Goal: Check status: Check status

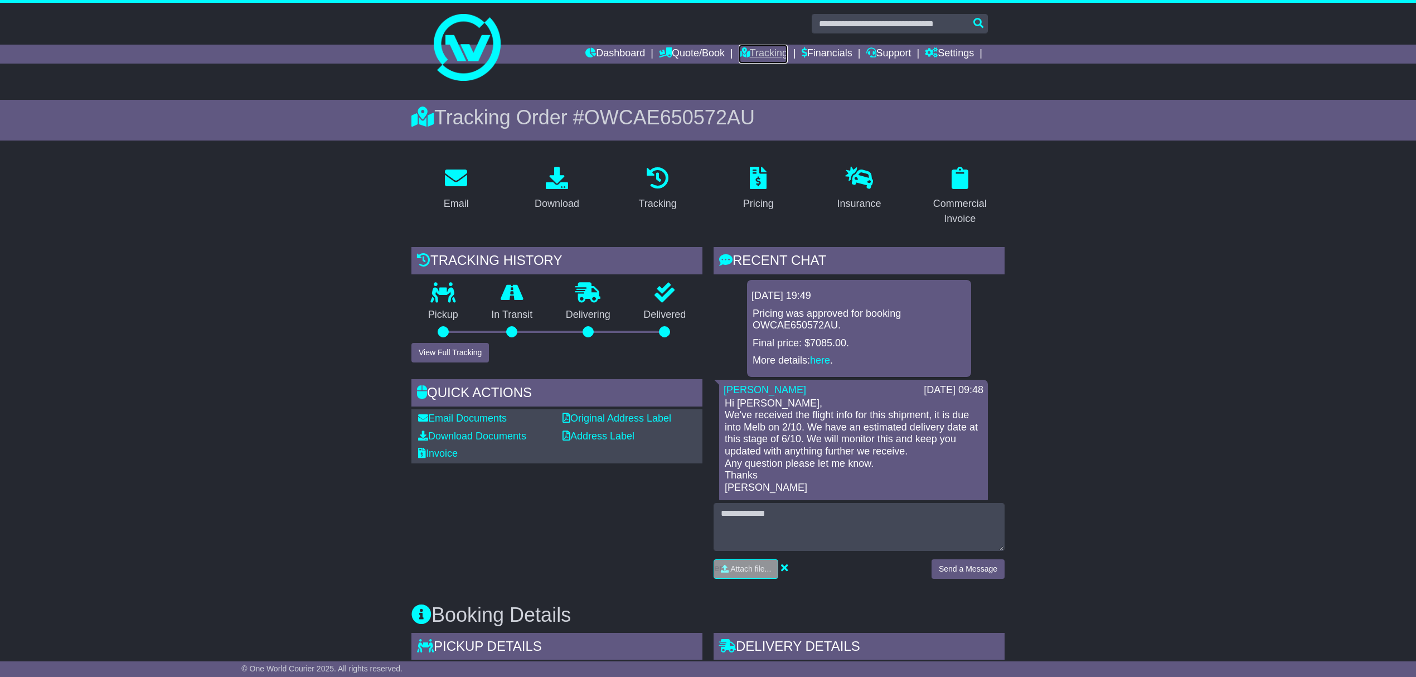
click at [758, 47] on link "Tracking" at bounding box center [762, 54] width 49 height 19
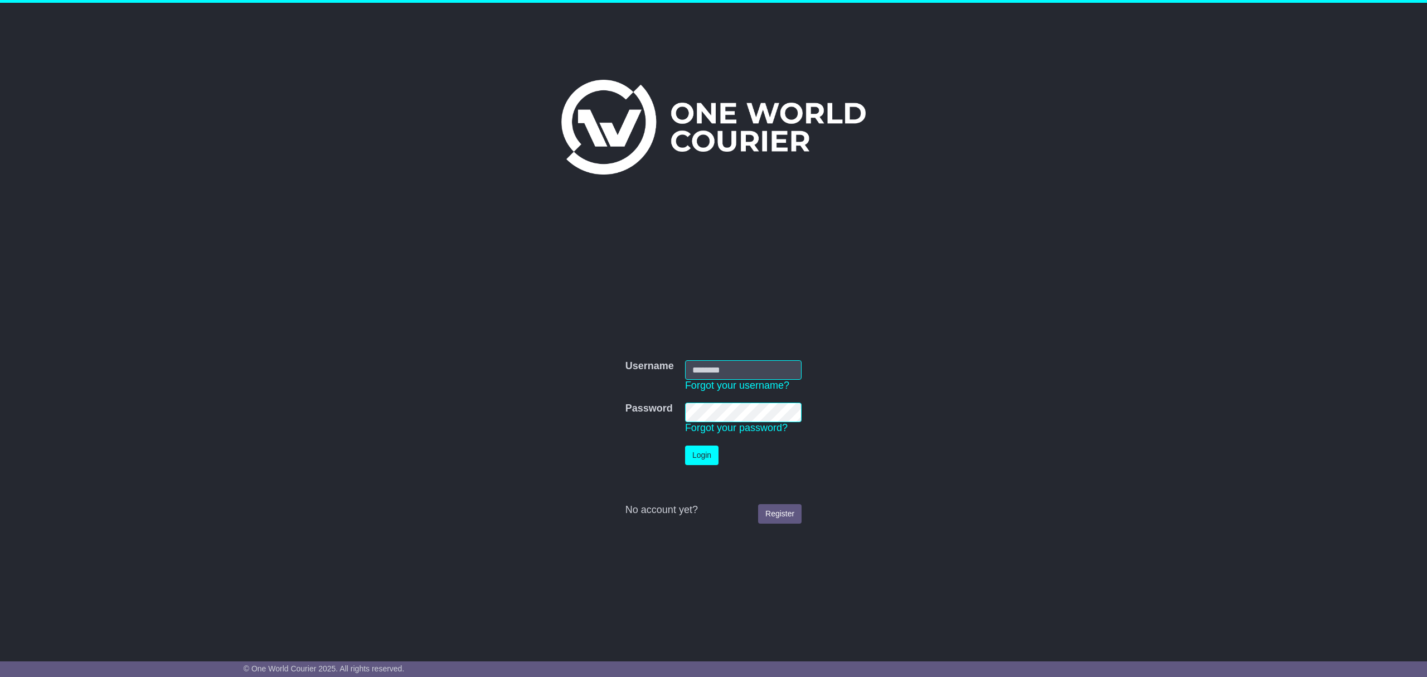
type input "********"
click at [690, 448] on button "Login" at bounding box center [701, 455] width 33 height 20
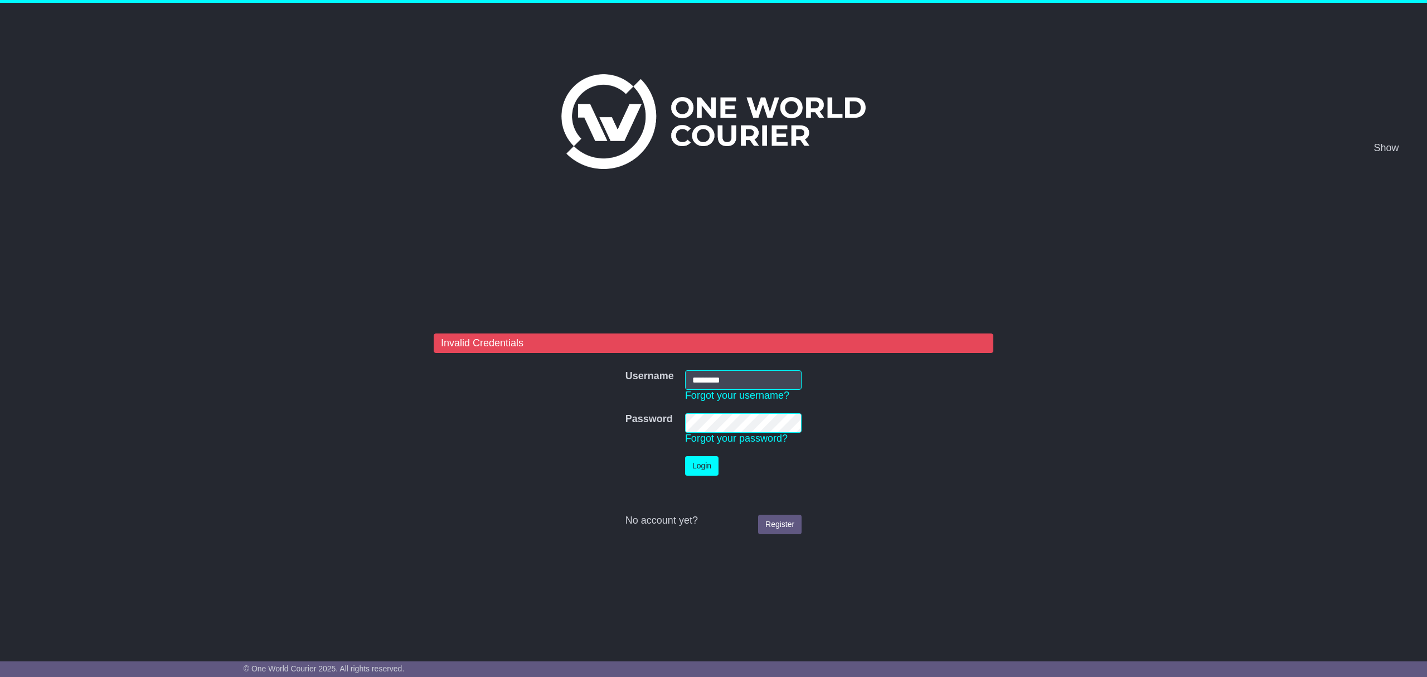
click at [0, 676] on nordpass-portal at bounding box center [0, 677] width 0 height 0
click at [705, 464] on button "Login" at bounding box center [701, 466] width 33 height 20
click at [0, 676] on nordpass-portal at bounding box center [0, 677] width 0 height 0
click at [788, 434] on nordpass-icon at bounding box center [788, 438] width 0 height 9
click at [701, 464] on button "Login" at bounding box center [701, 466] width 33 height 20
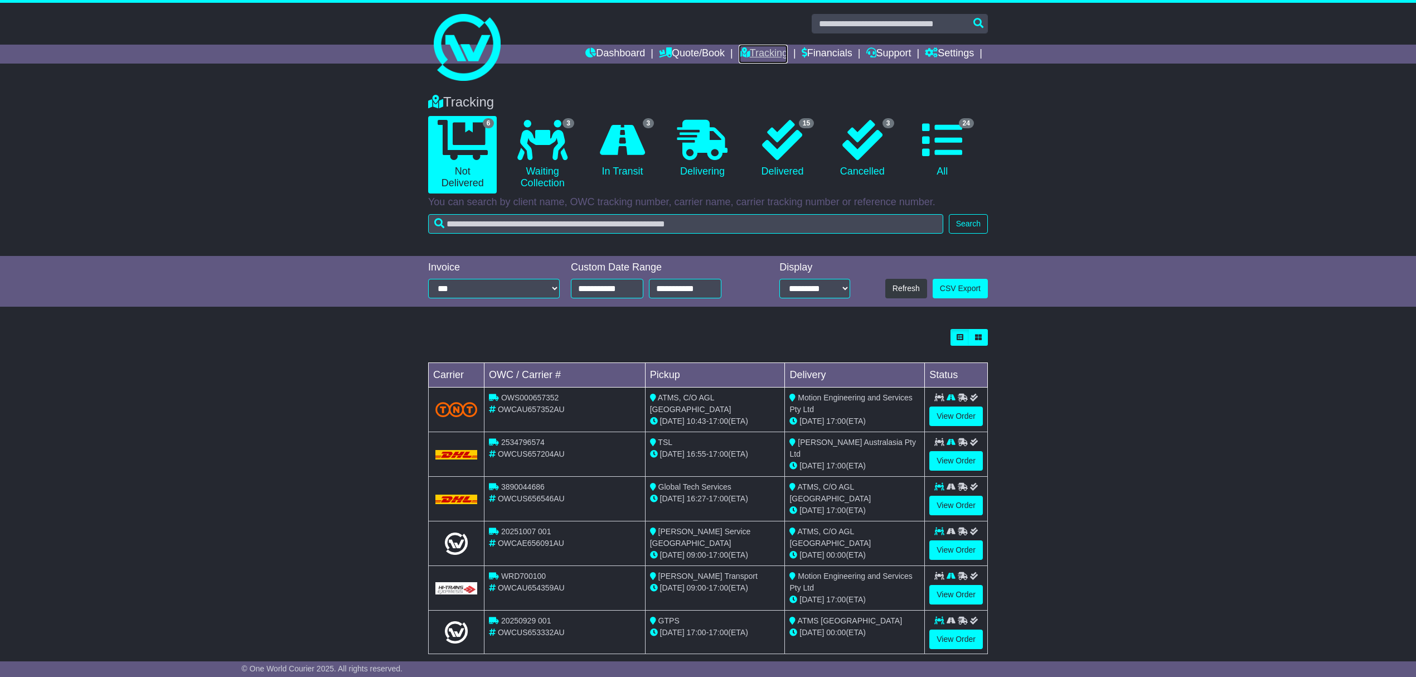
click at [750, 48] on link "Tracking" at bounding box center [762, 54] width 49 height 19
click at [960, 411] on link "View Order" at bounding box center [956, 416] width 54 height 20
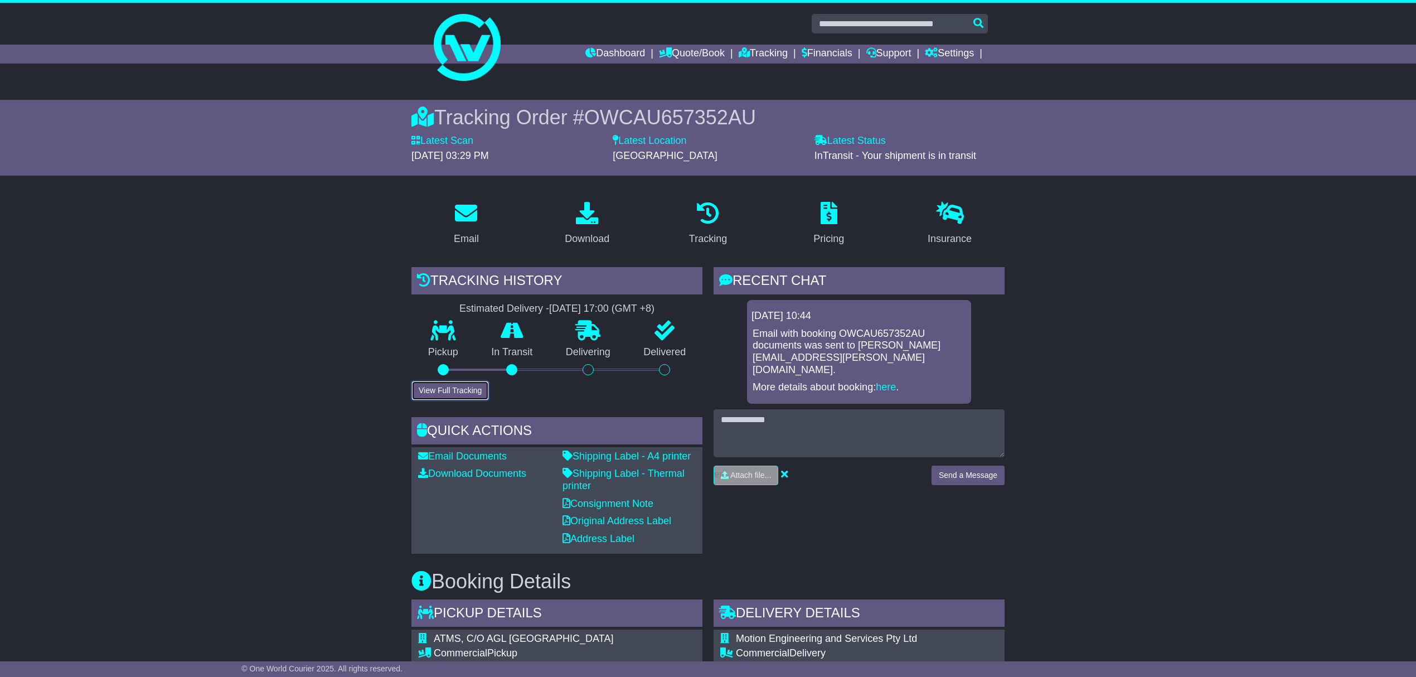
click at [456, 388] on button "View Full Tracking" at bounding box center [449, 391] width 77 height 20
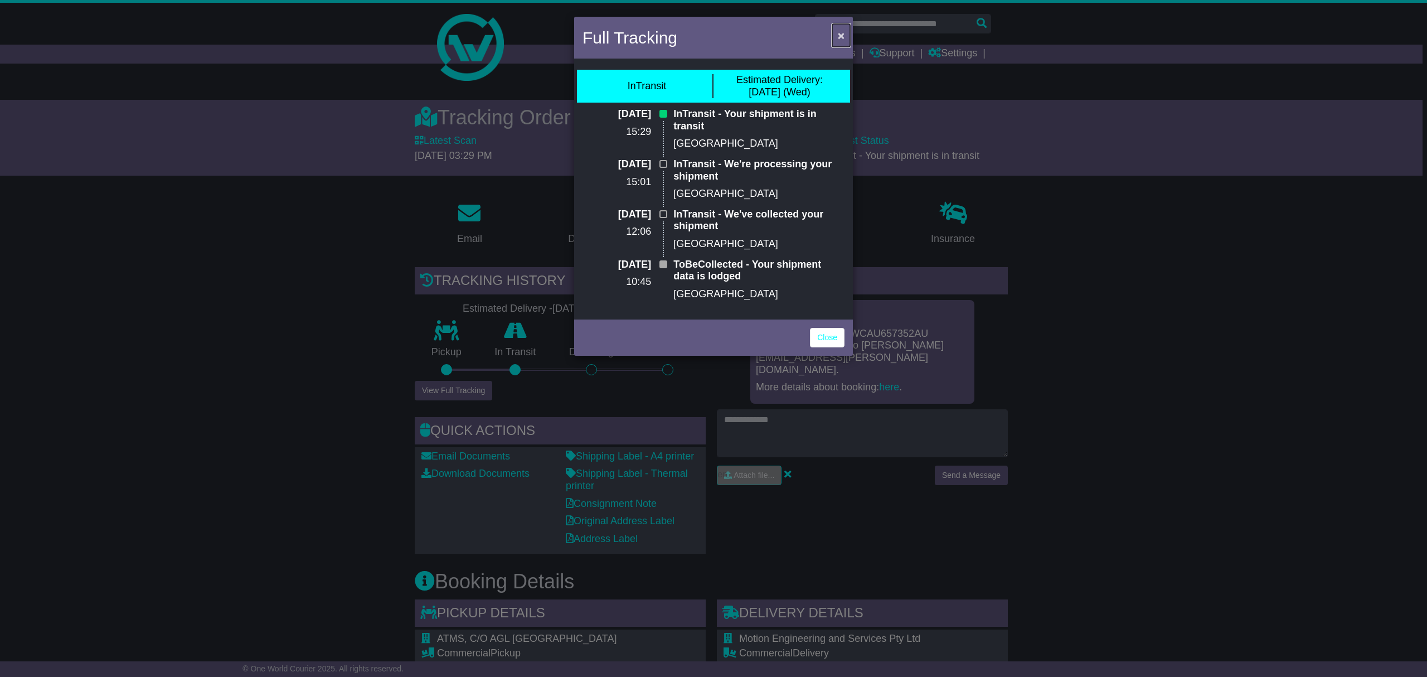
click at [843, 38] on span "×" at bounding box center [841, 35] width 7 height 13
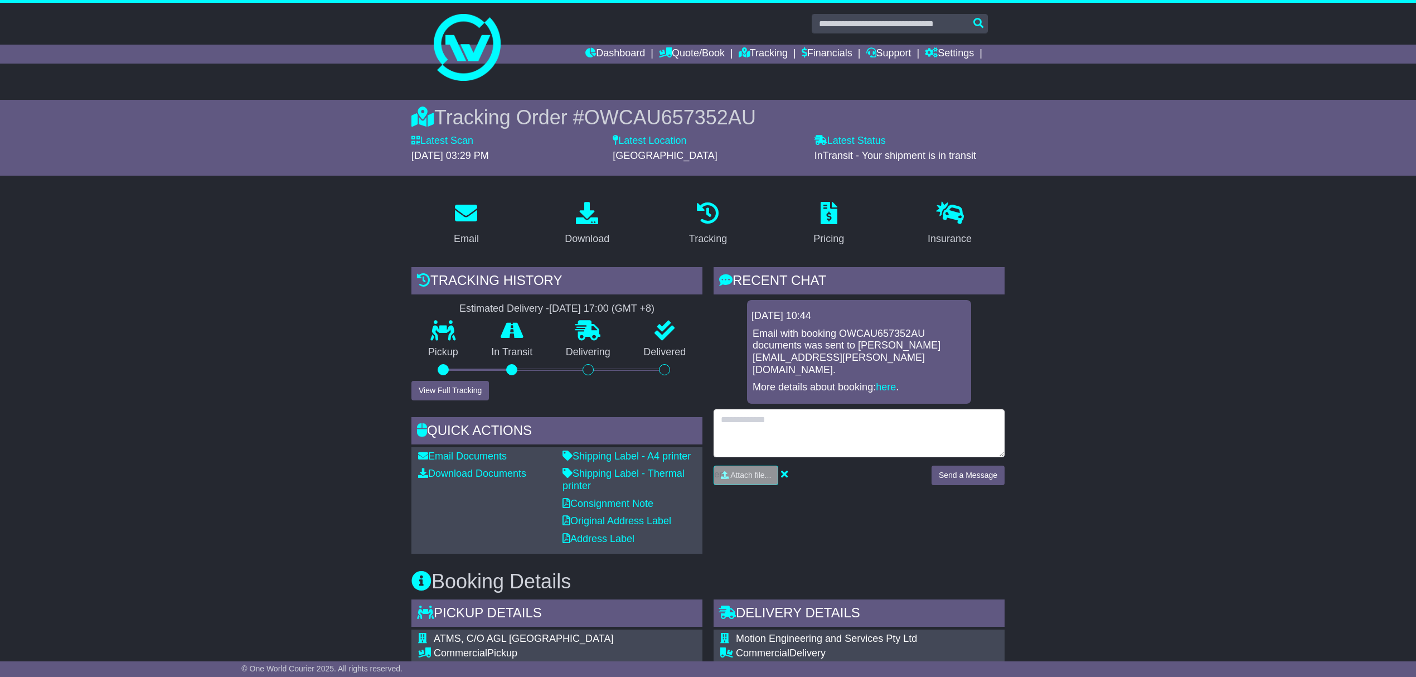
click at [910, 424] on textarea at bounding box center [858, 433] width 291 height 48
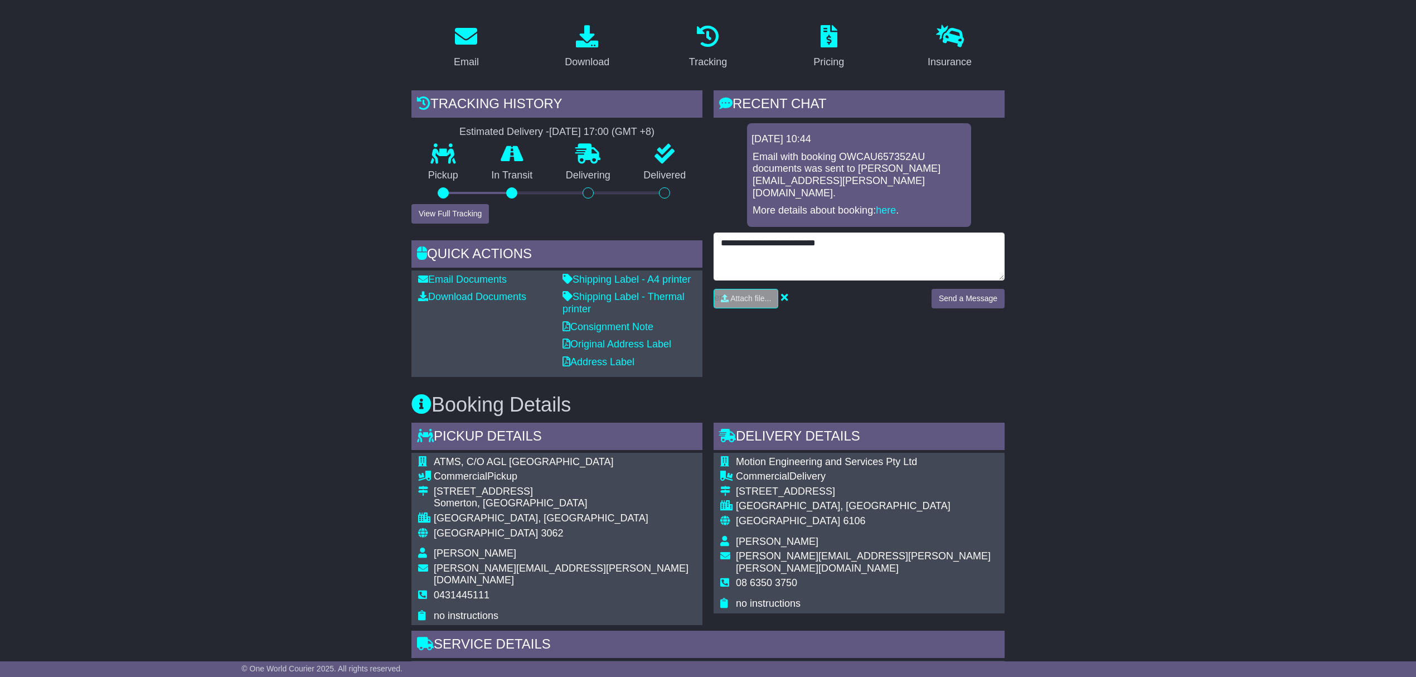
scroll to position [223, 0]
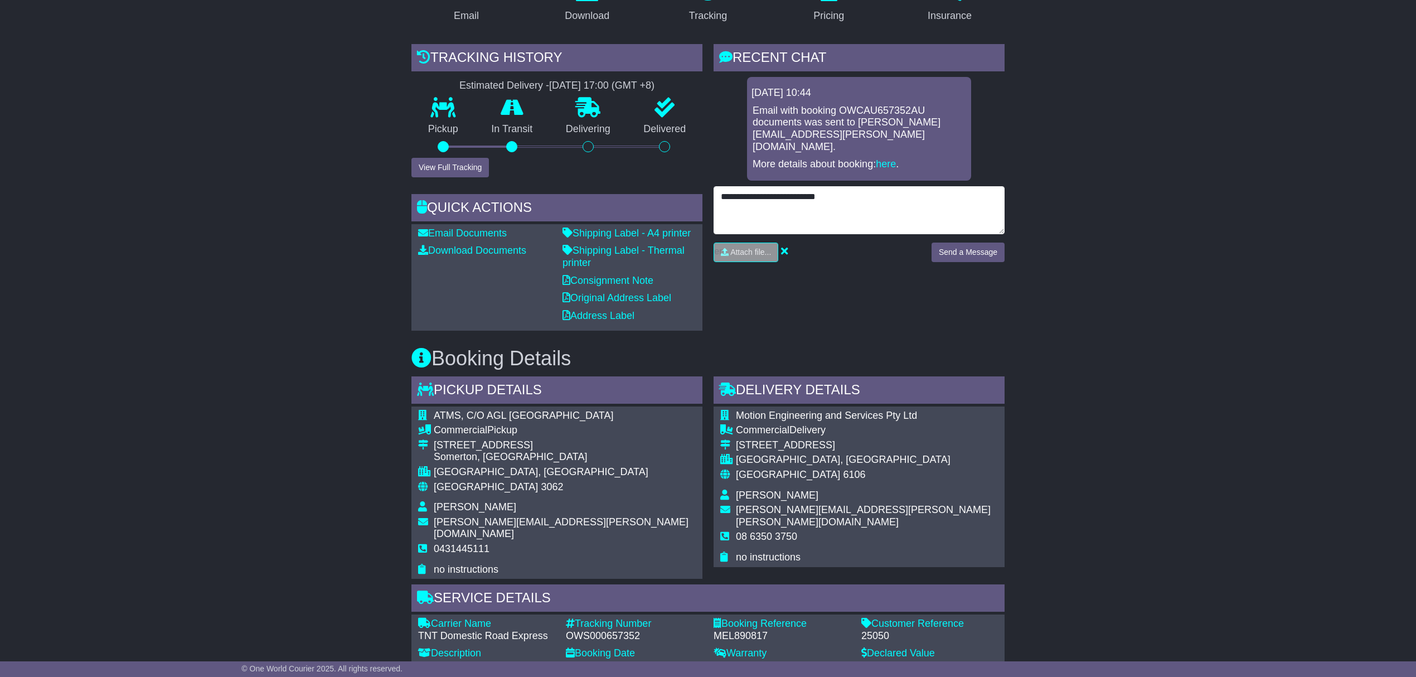
type textarea "**********"
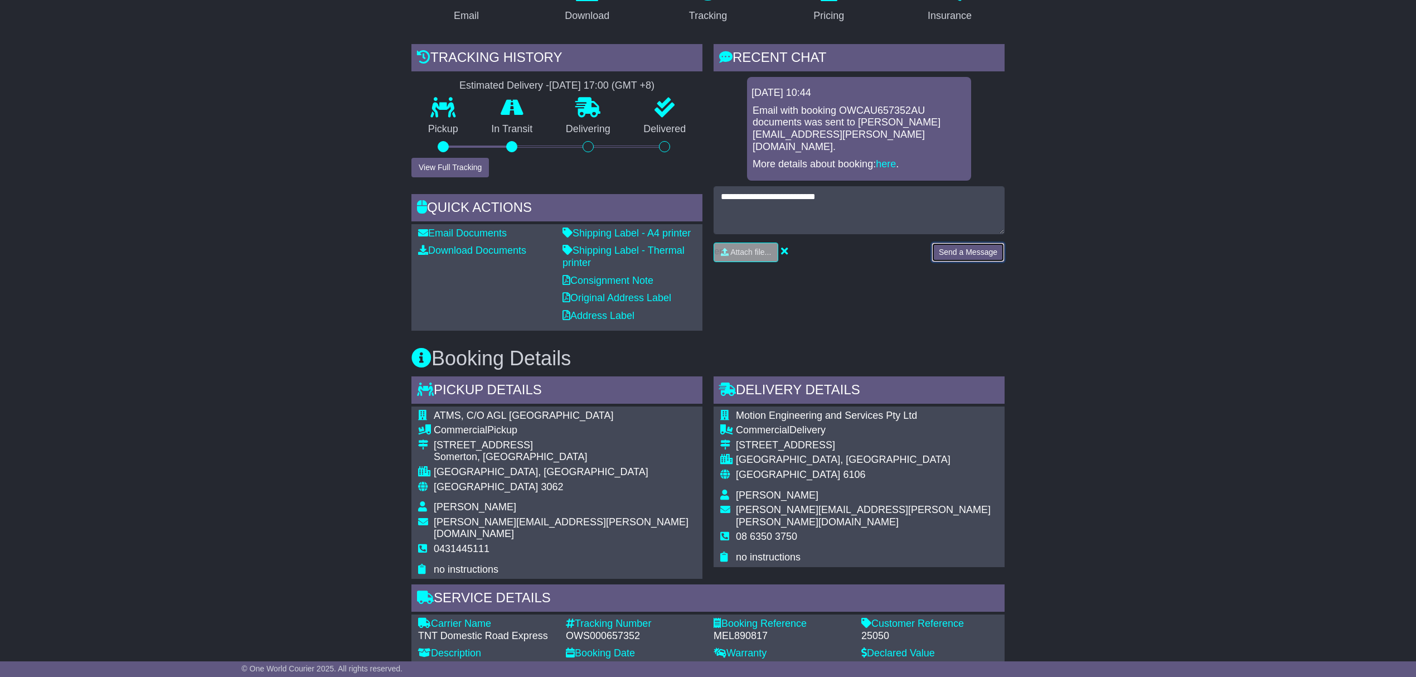
click at [975, 244] on button "Send a Message" at bounding box center [967, 252] width 73 height 20
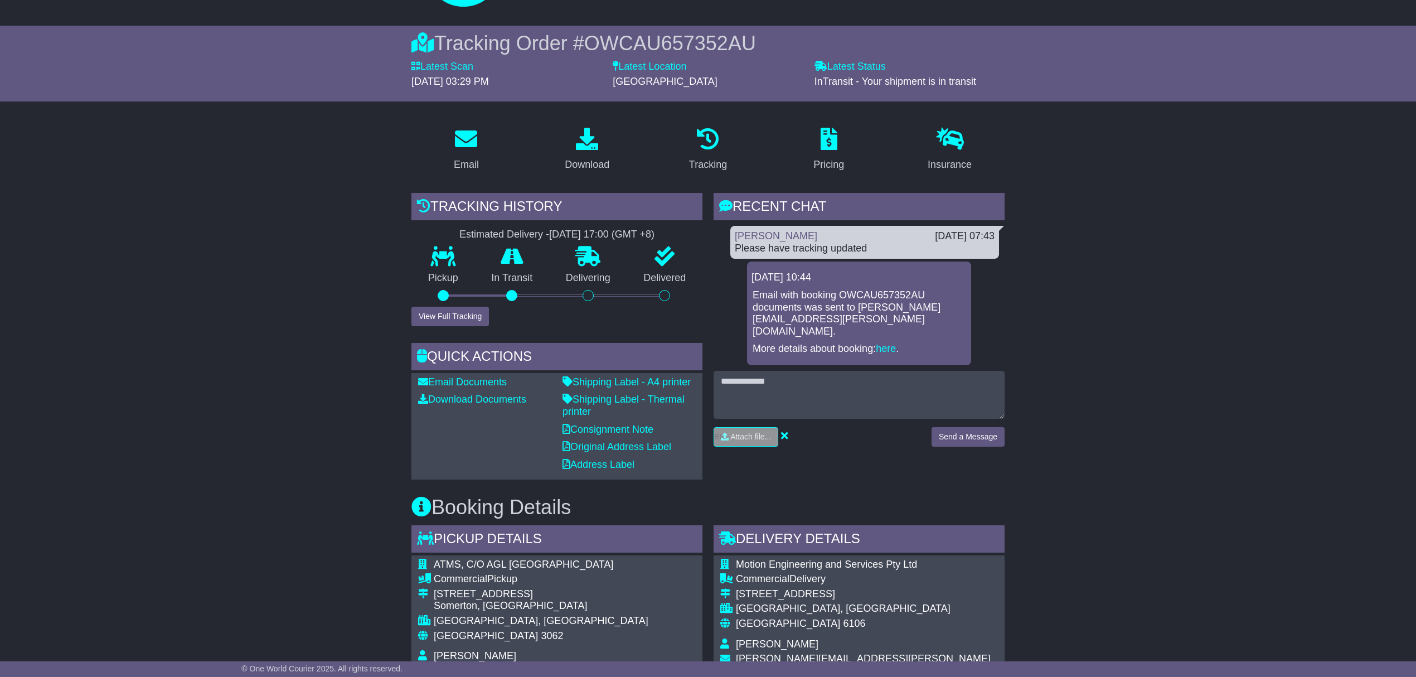
scroll to position [0, 0]
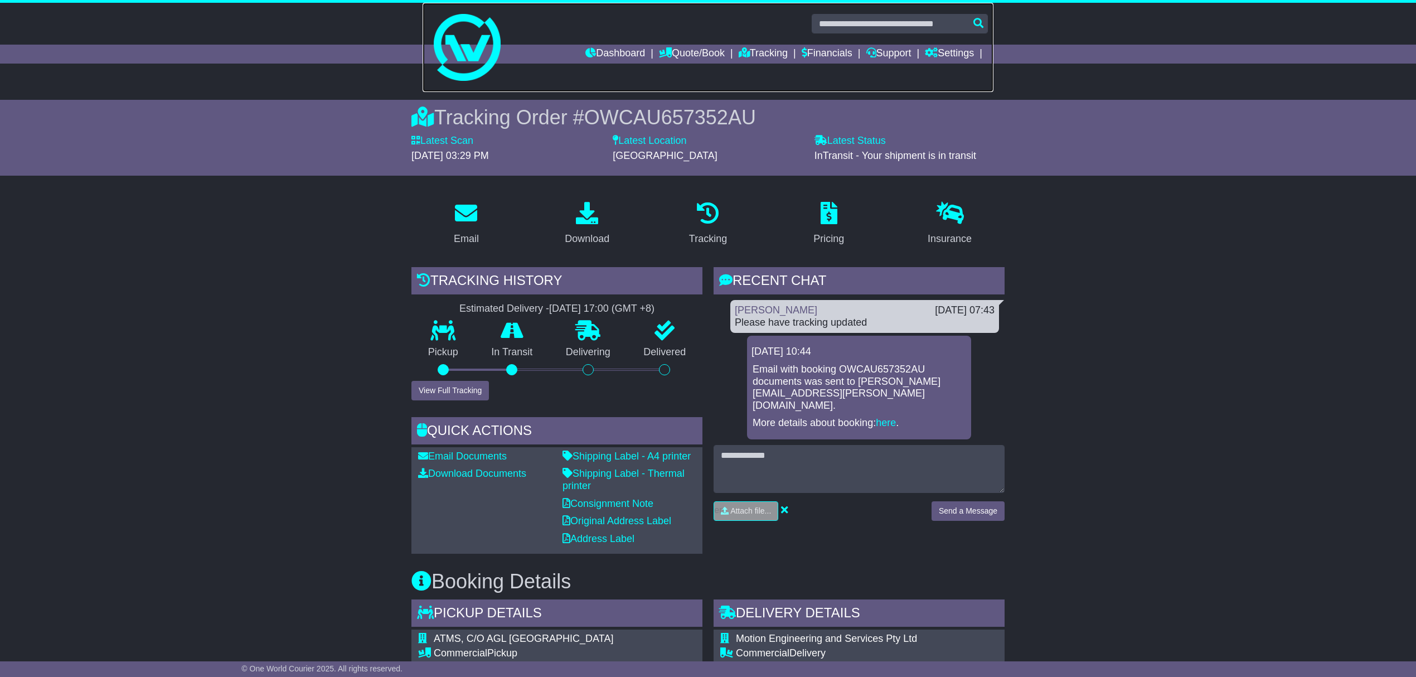
click at [761, 42] on link at bounding box center [707, 47] width 571 height 89
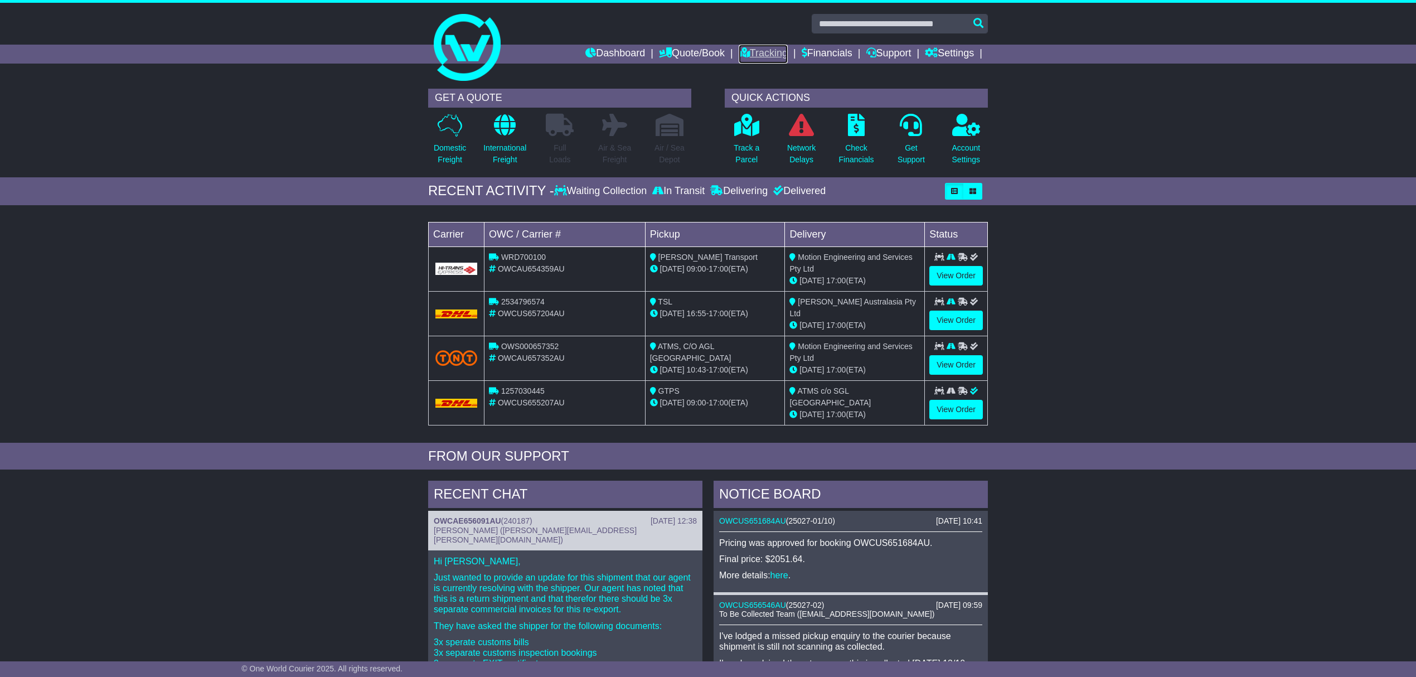
click at [774, 52] on link "Tracking" at bounding box center [762, 54] width 49 height 19
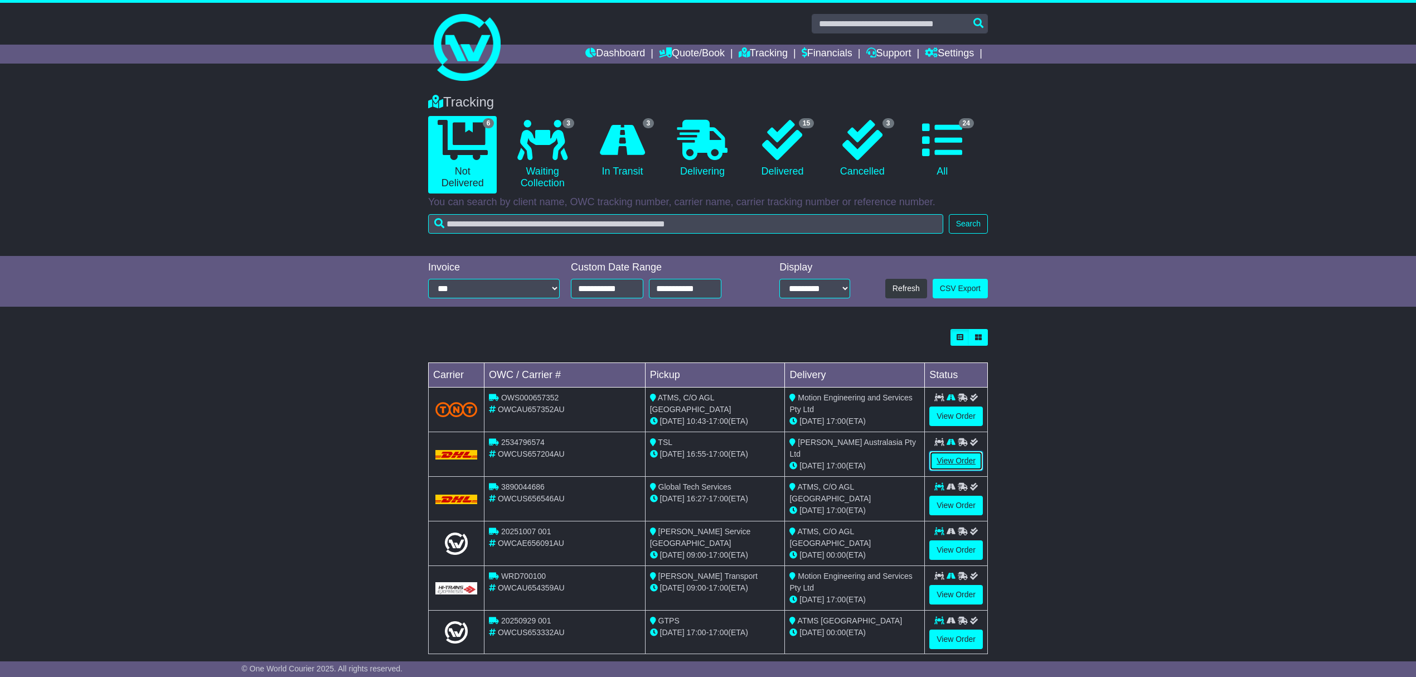
click at [959, 460] on link "View Order" at bounding box center [956, 461] width 54 height 20
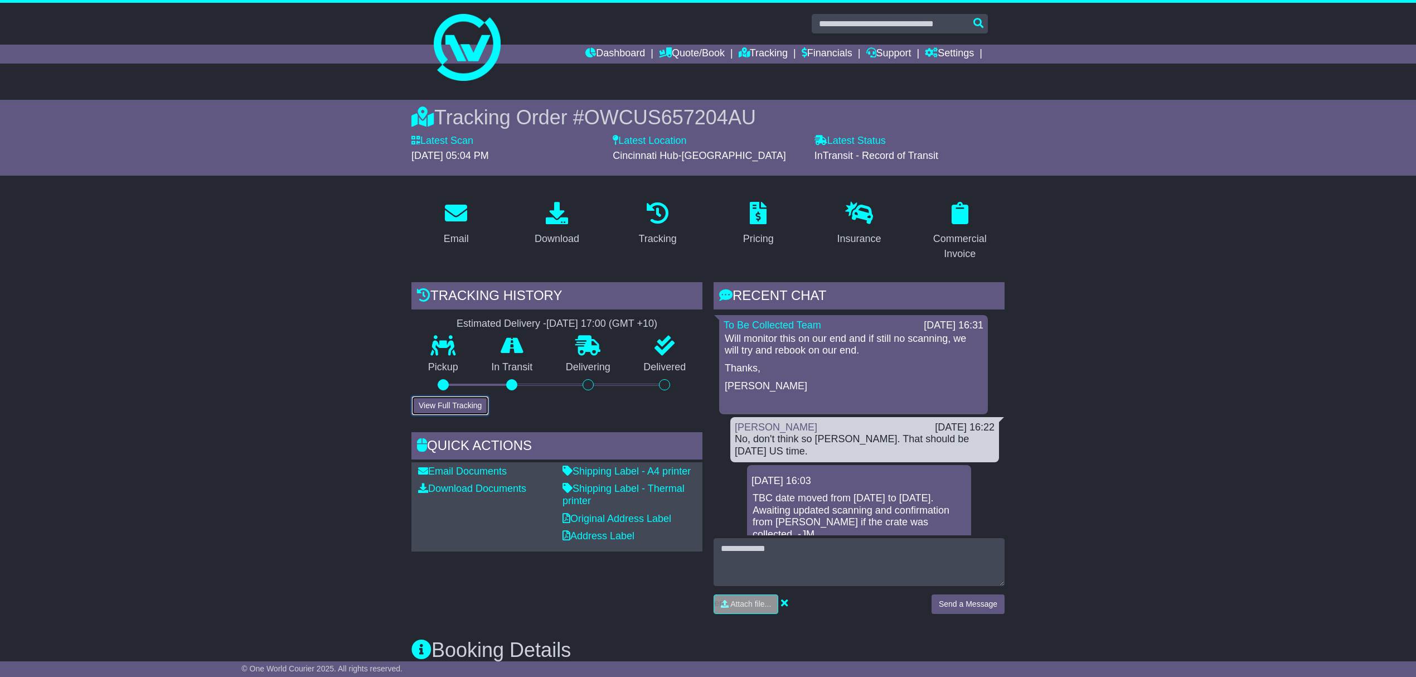
click at [455, 398] on button "View Full Tracking" at bounding box center [449, 406] width 77 height 20
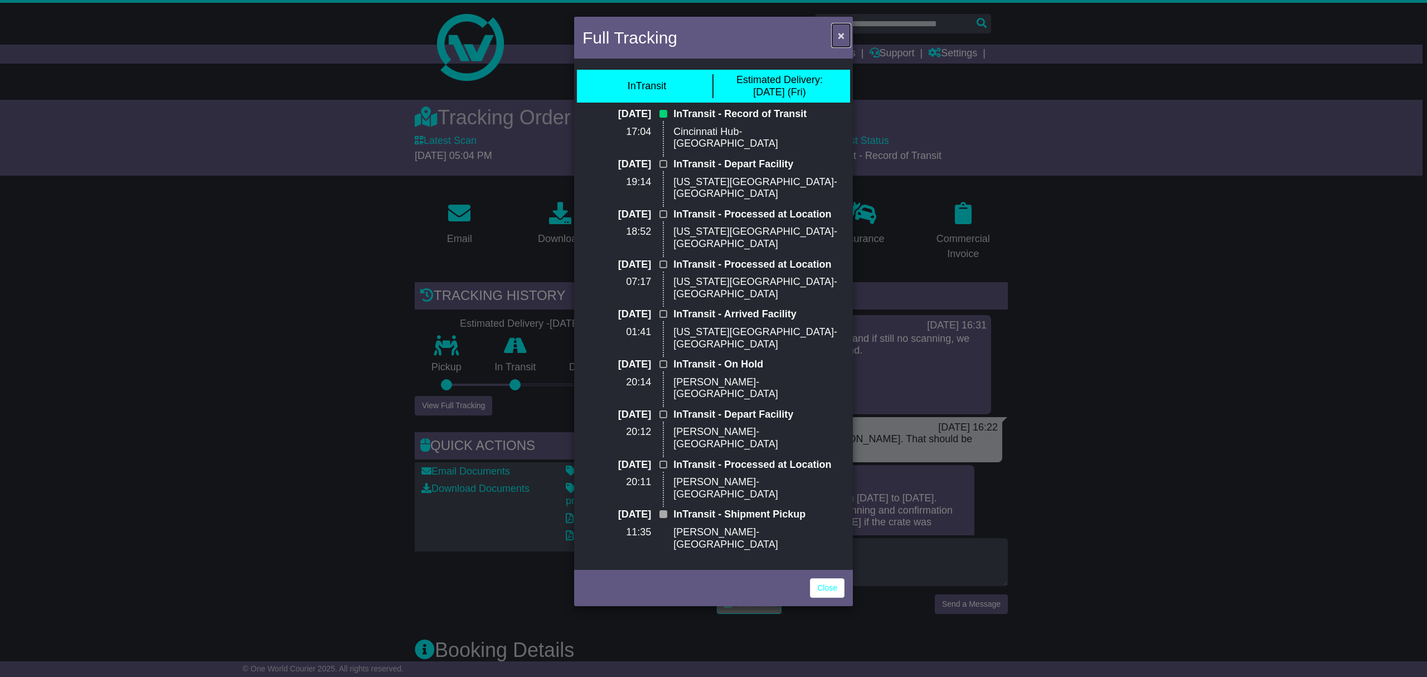
click at [843, 36] on span "×" at bounding box center [841, 35] width 7 height 13
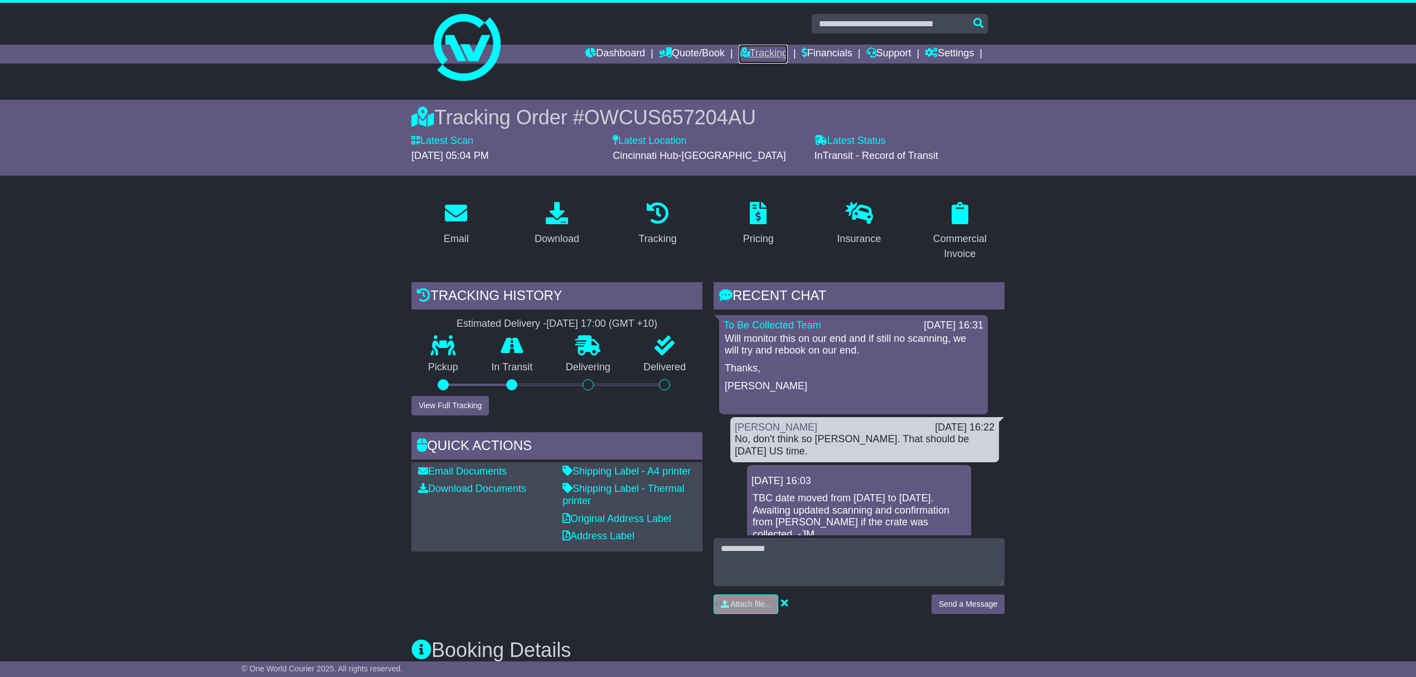
click at [765, 57] on link "Tracking" at bounding box center [762, 54] width 49 height 19
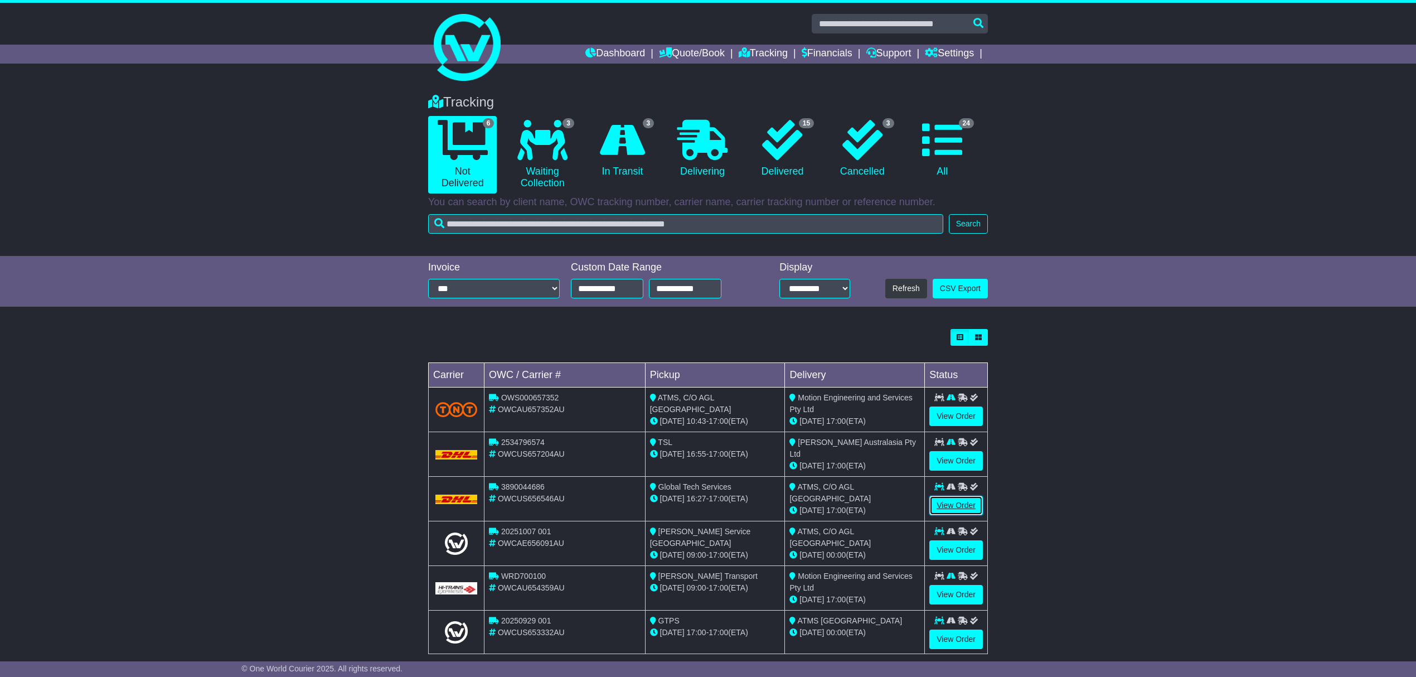
click at [952, 507] on link "View Order" at bounding box center [956, 505] width 54 height 20
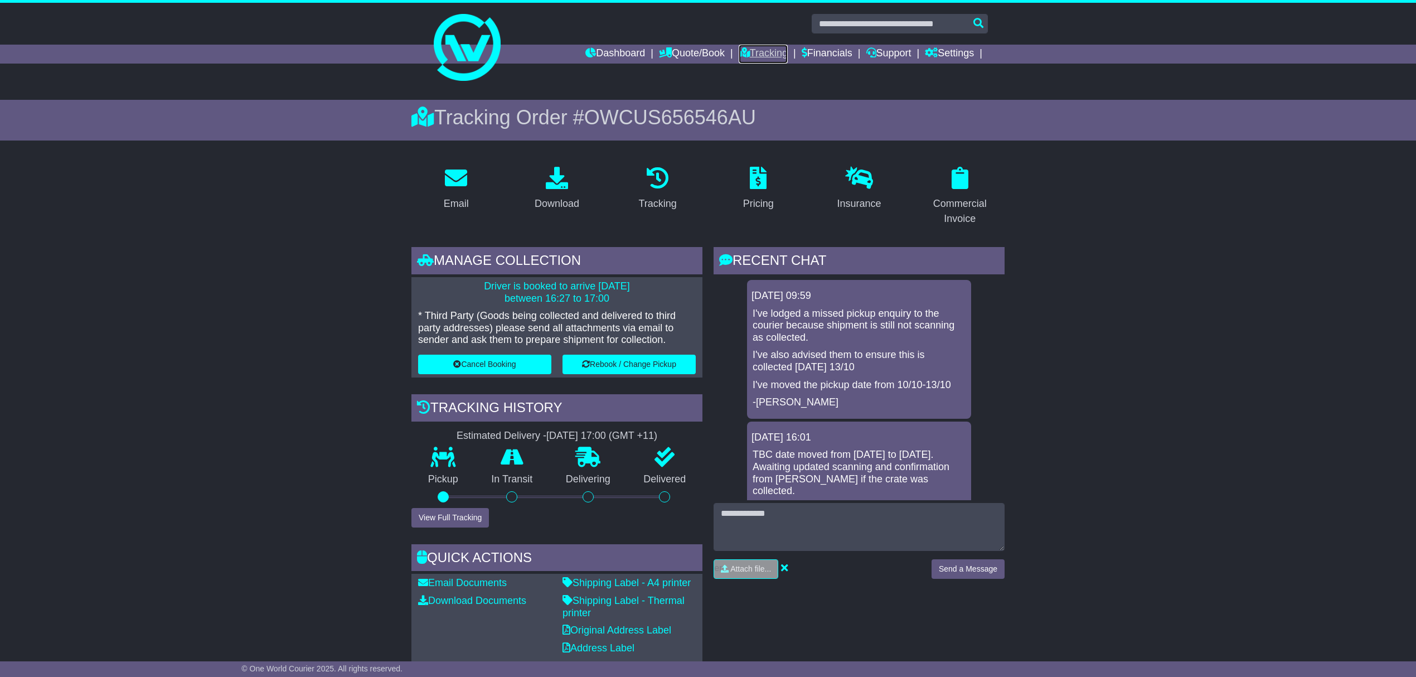
click at [760, 45] on link "Tracking" at bounding box center [762, 54] width 49 height 19
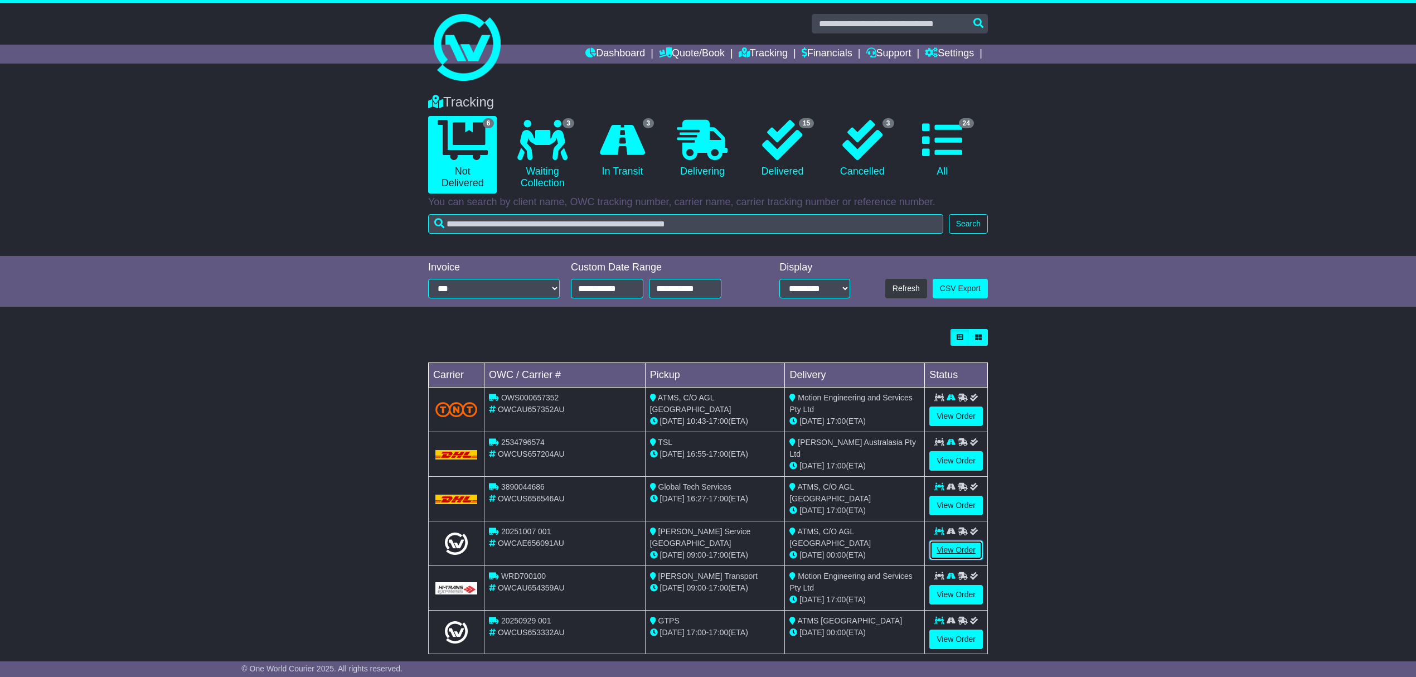
click at [959, 546] on link "View Order" at bounding box center [956, 550] width 54 height 20
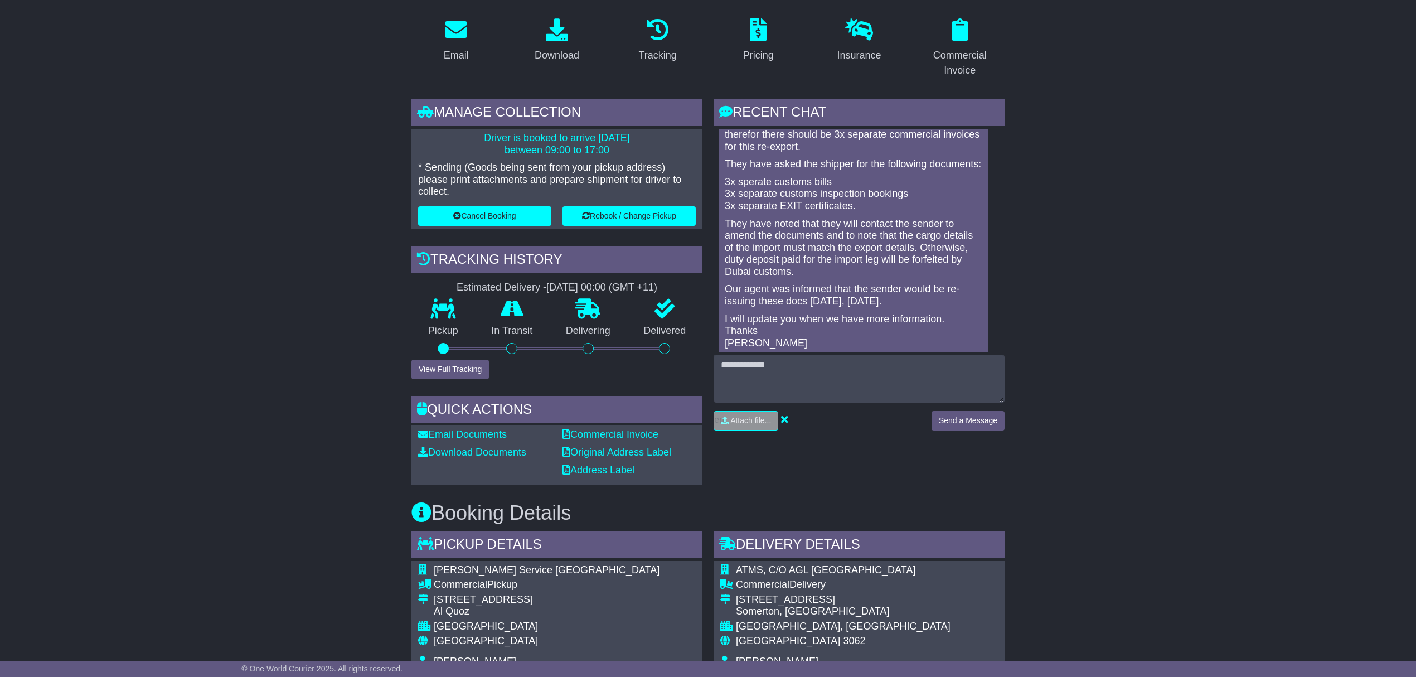
scroll to position [148, 0]
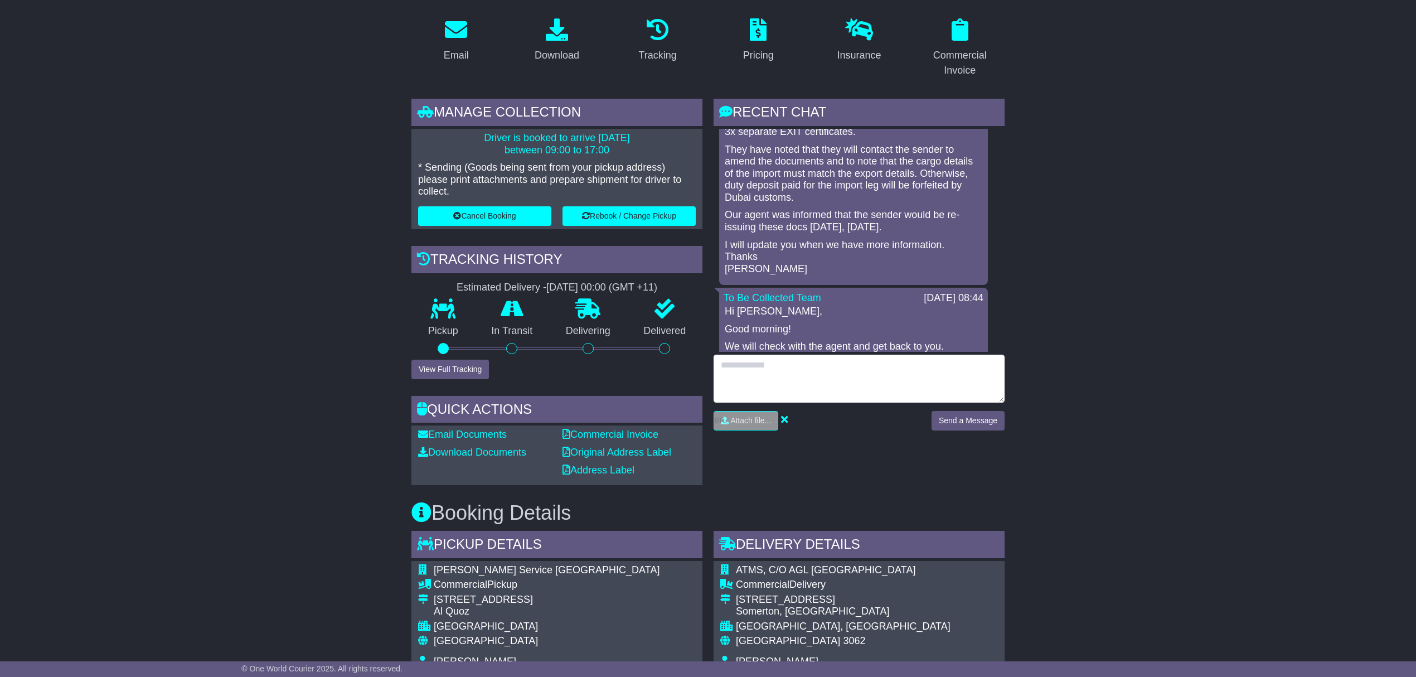
click at [834, 382] on textarea at bounding box center [858, 378] width 291 height 48
click at [891, 364] on textarea "**********" at bounding box center [858, 378] width 291 height 48
click at [962, 368] on textarea "**********" at bounding box center [858, 378] width 291 height 48
type textarea "**********"
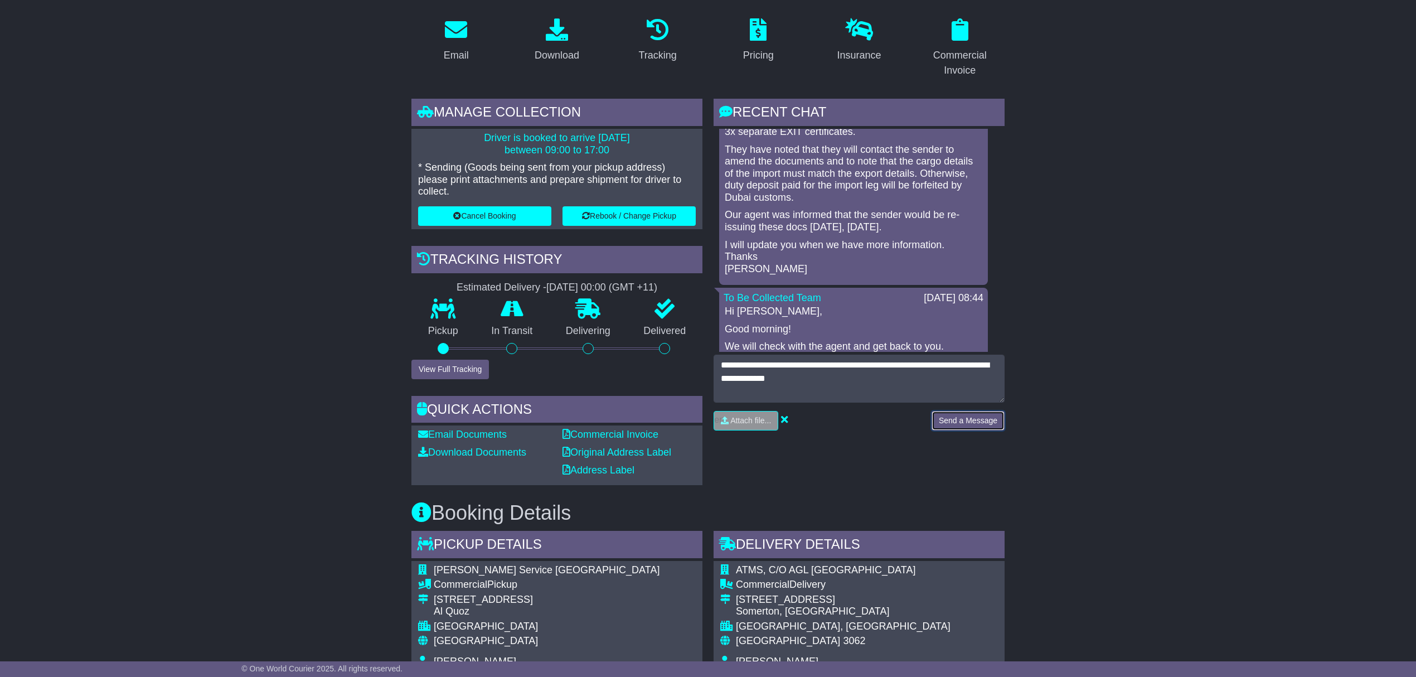
click at [972, 420] on button "Send a Message" at bounding box center [967, 421] width 73 height 20
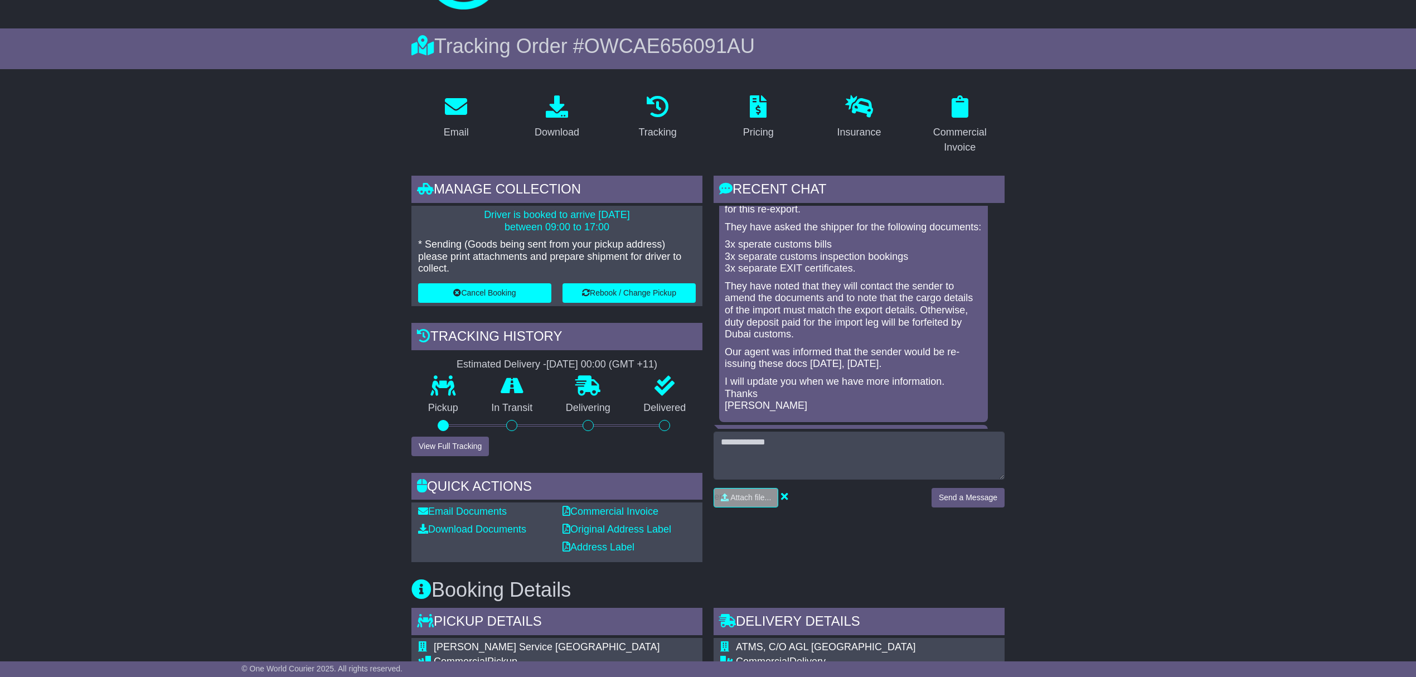
scroll to position [0, 0]
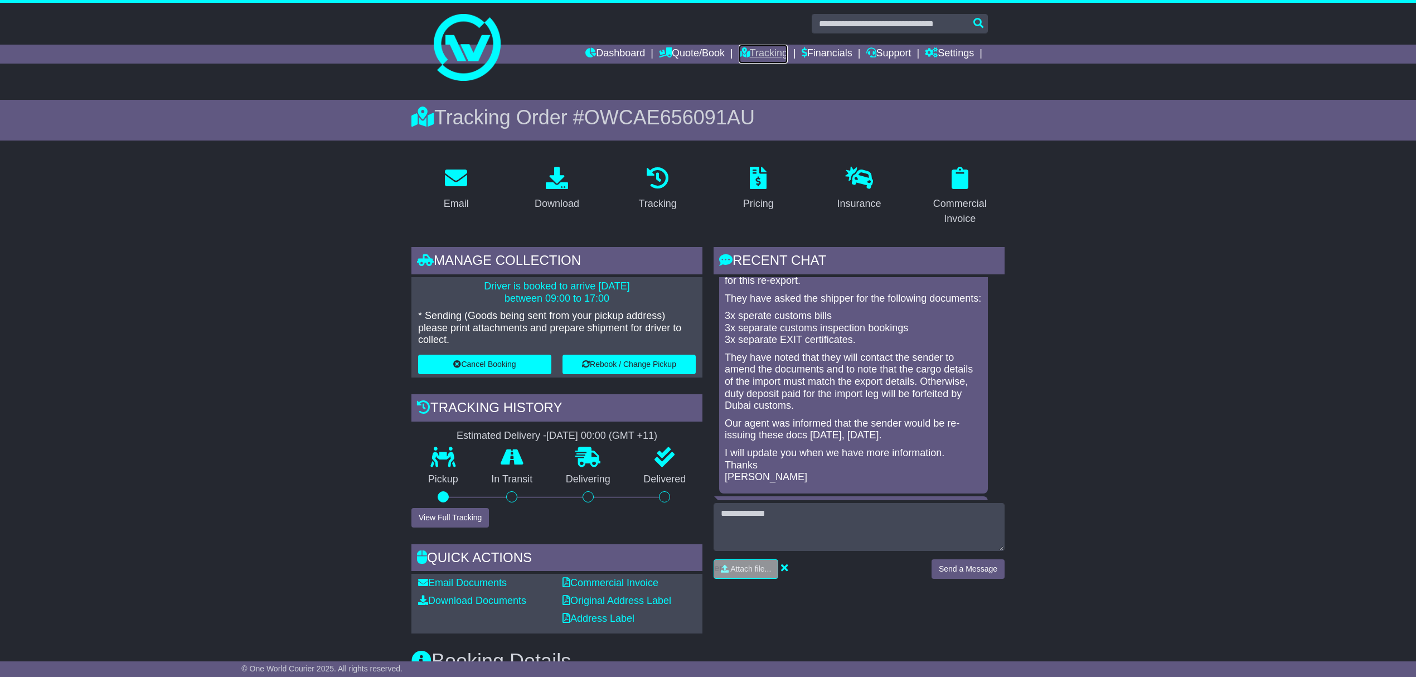
click at [783, 50] on link "Tracking" at bounding box center [762, 54] width 49 height 19
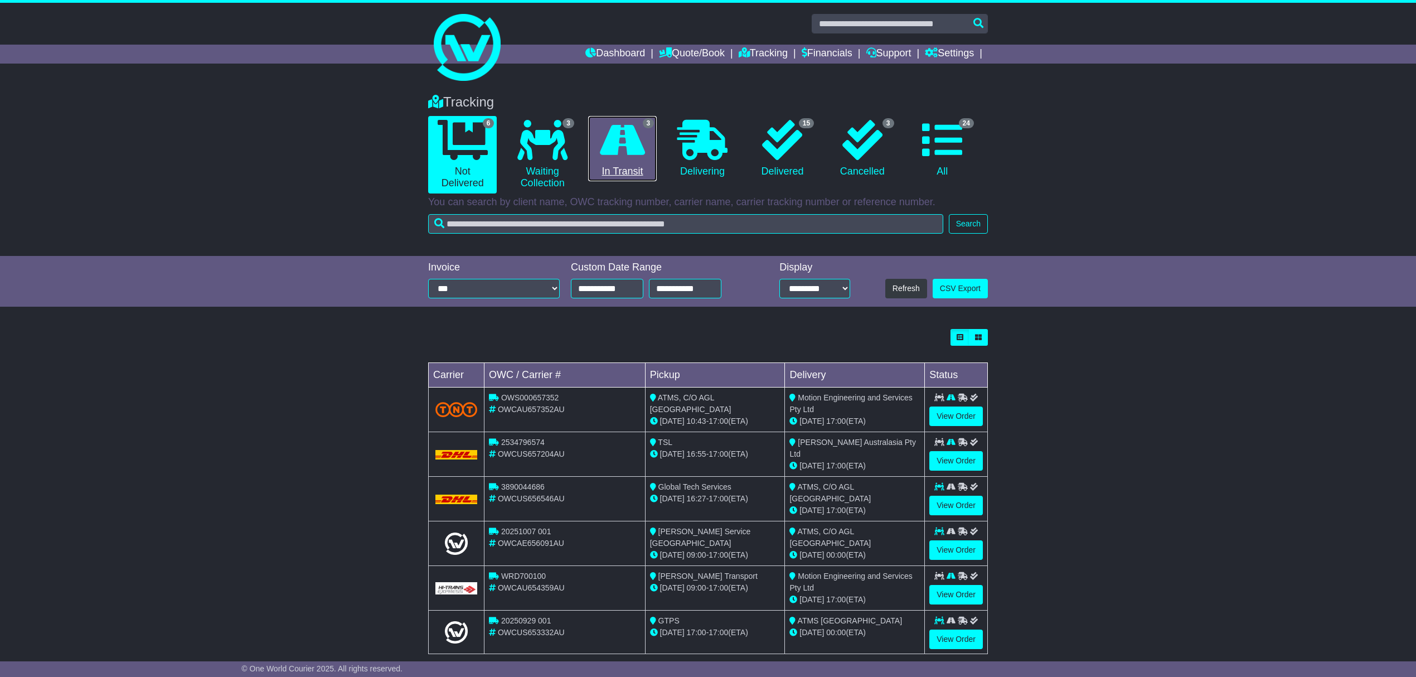
click at [631, 155] on icon at bounding box center [622, 140] width 45 height 40
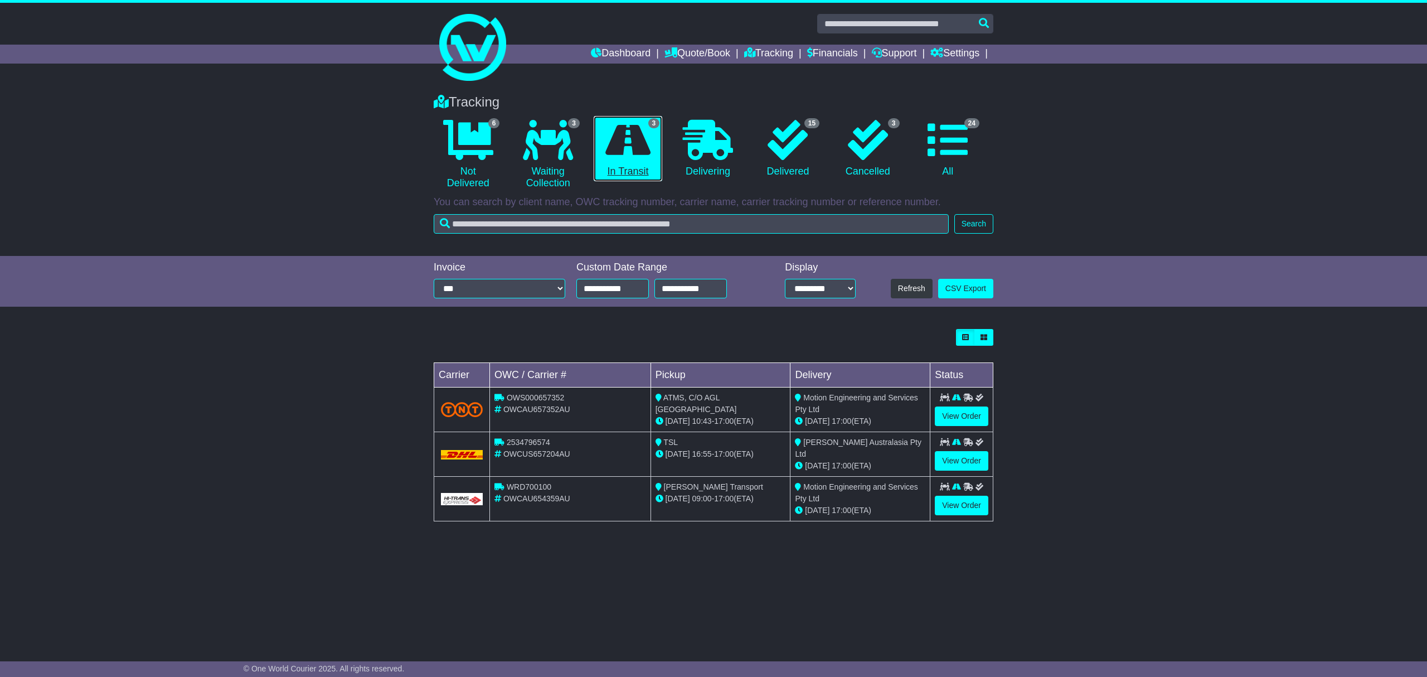
click at [631, 155] on icon at bounding box center [627, 140] width 45 height 40
click at [770, 48] on link "Tracking" at bounding box center [768, 54] width 49 height 19
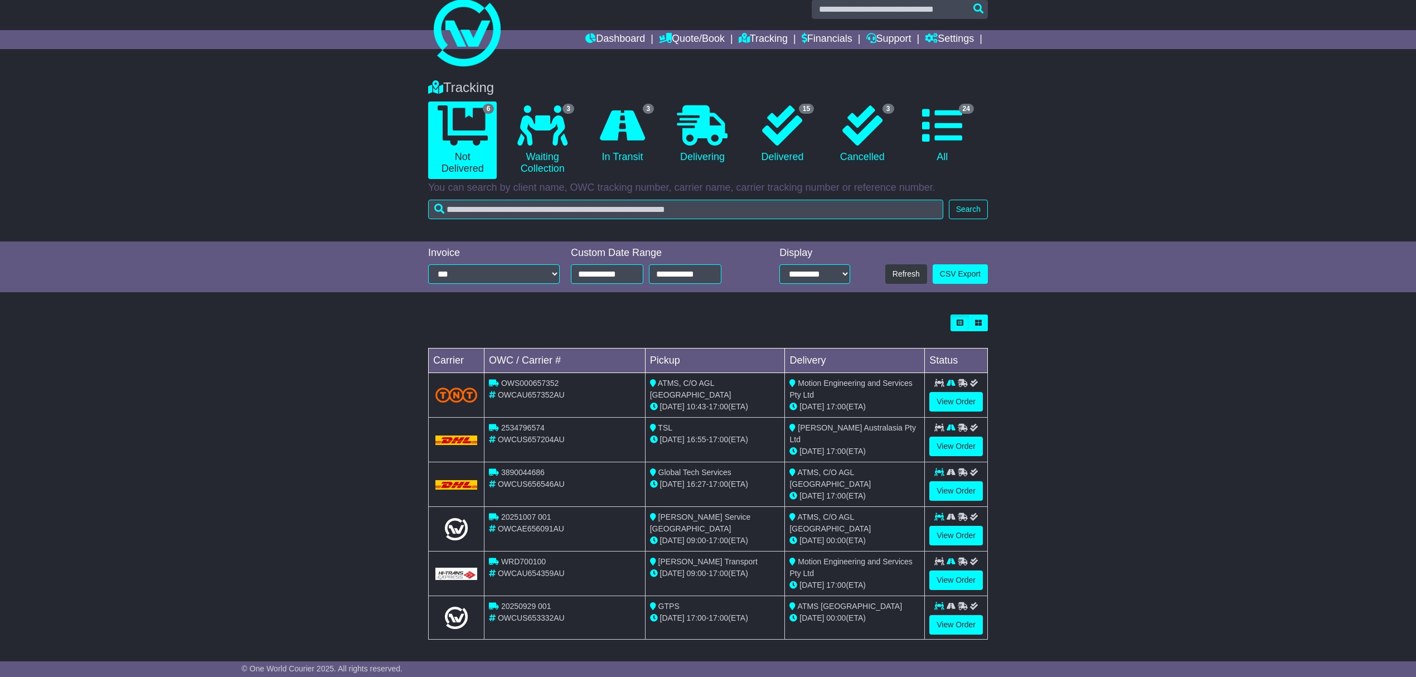
scroll to position [18, 0]
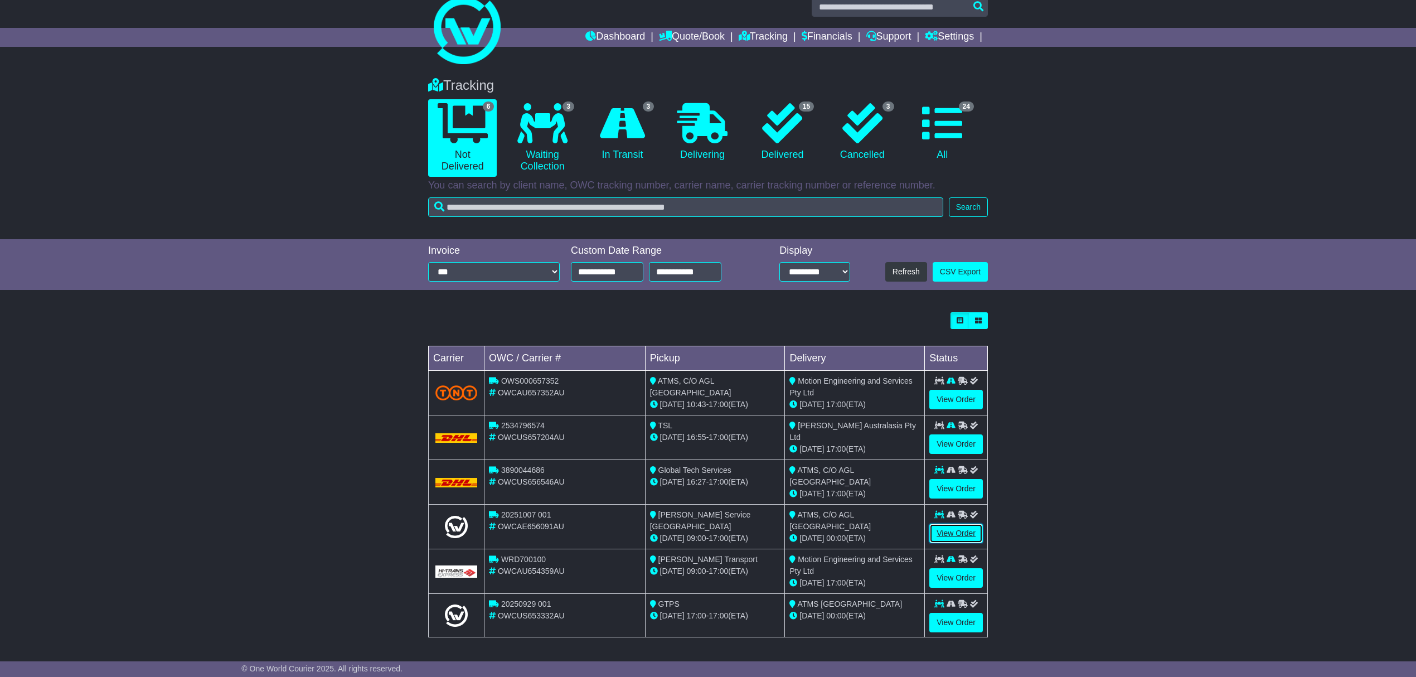
click at [953, 527] on link "View Order" at bounding box center [956, 533] width 54 height 20
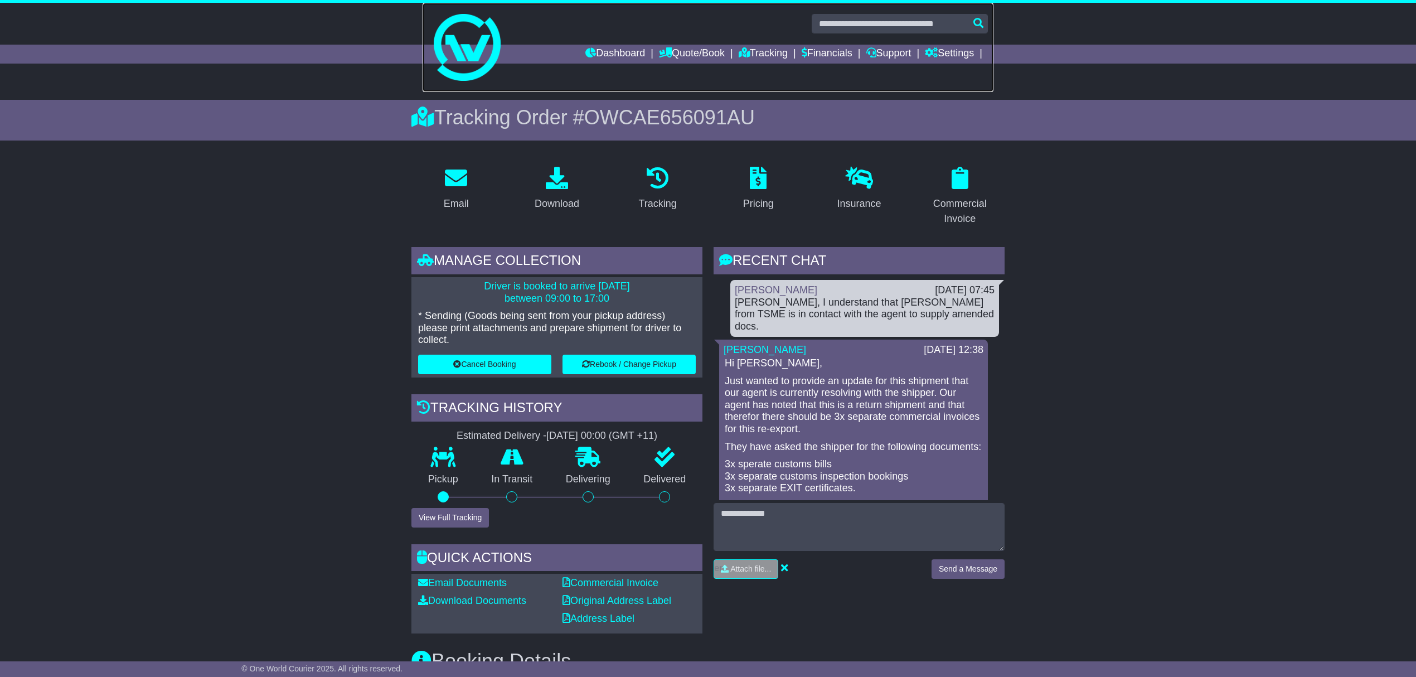
click at [768, 43] on link at bounding box center [707, 47] width 571 height 89
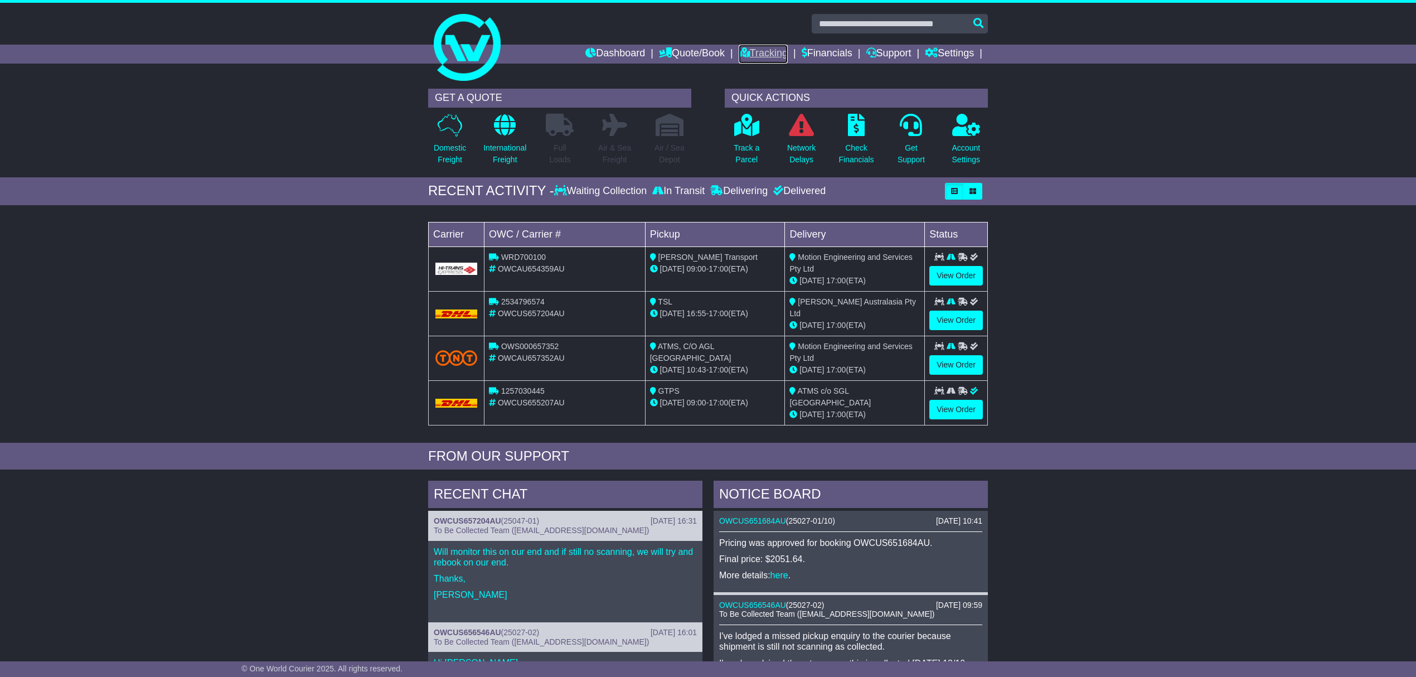
click at [761, 48] on link "Tracking" at bounding box center [762, 54] width 49 height 19
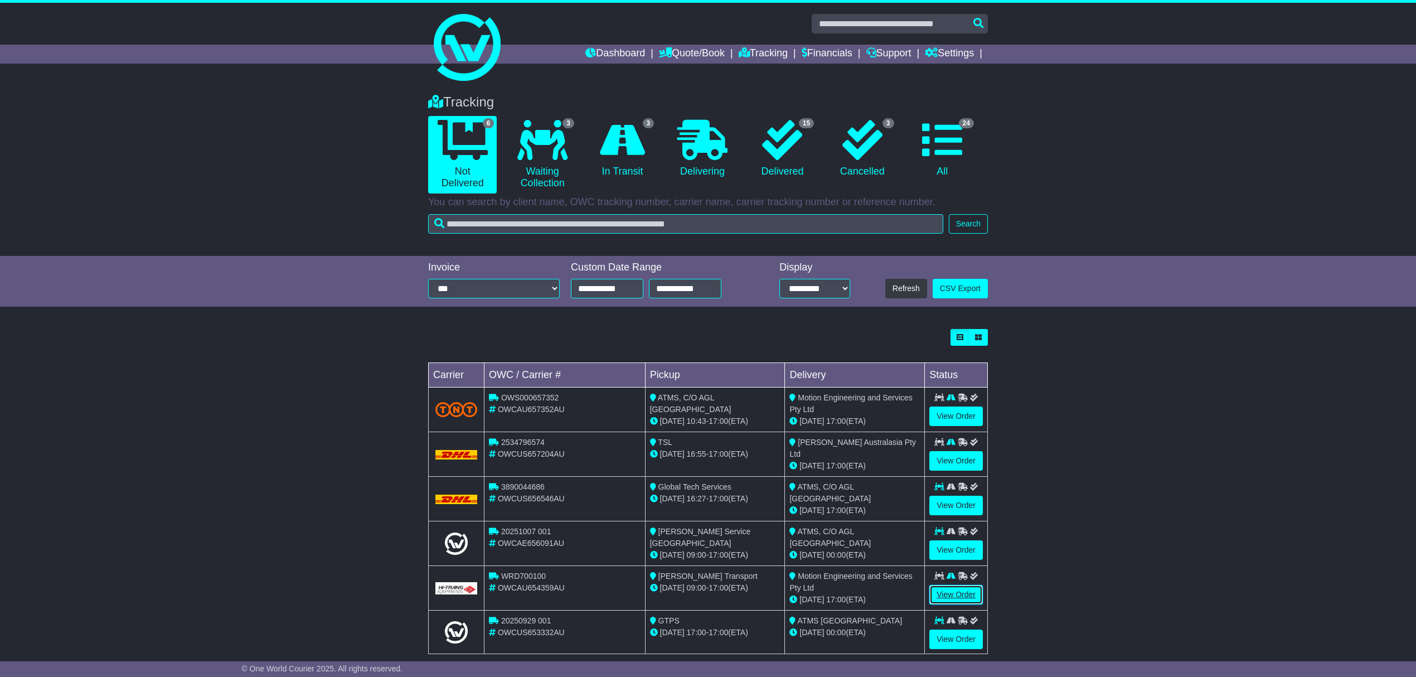
click at [955, 590] on link "View Order" at bounding box center [956, 595] width 54 height 20
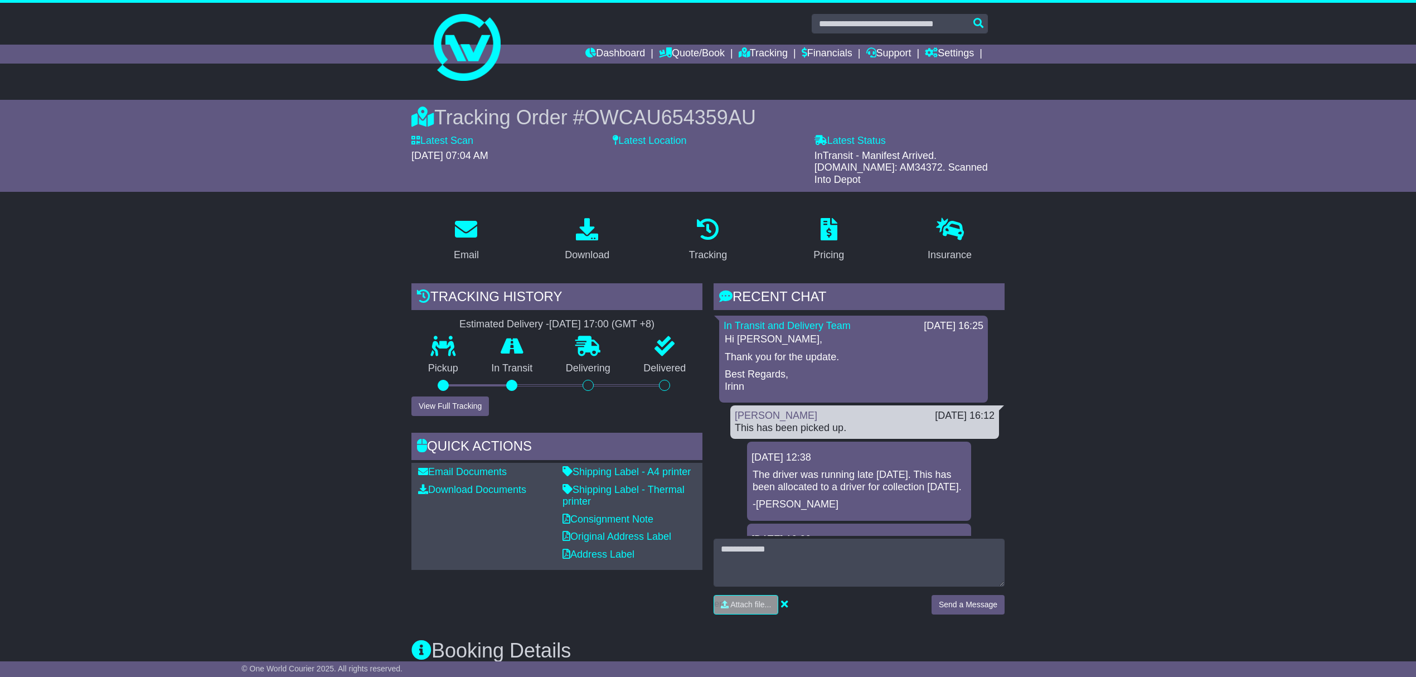
click at [469, 382] on div "Pickup" at bounding box center [443, 366] width 64 height 60
click at [460, 396] on button "View Full Tracking" at bounding box center [449, 406] width 77 height 20
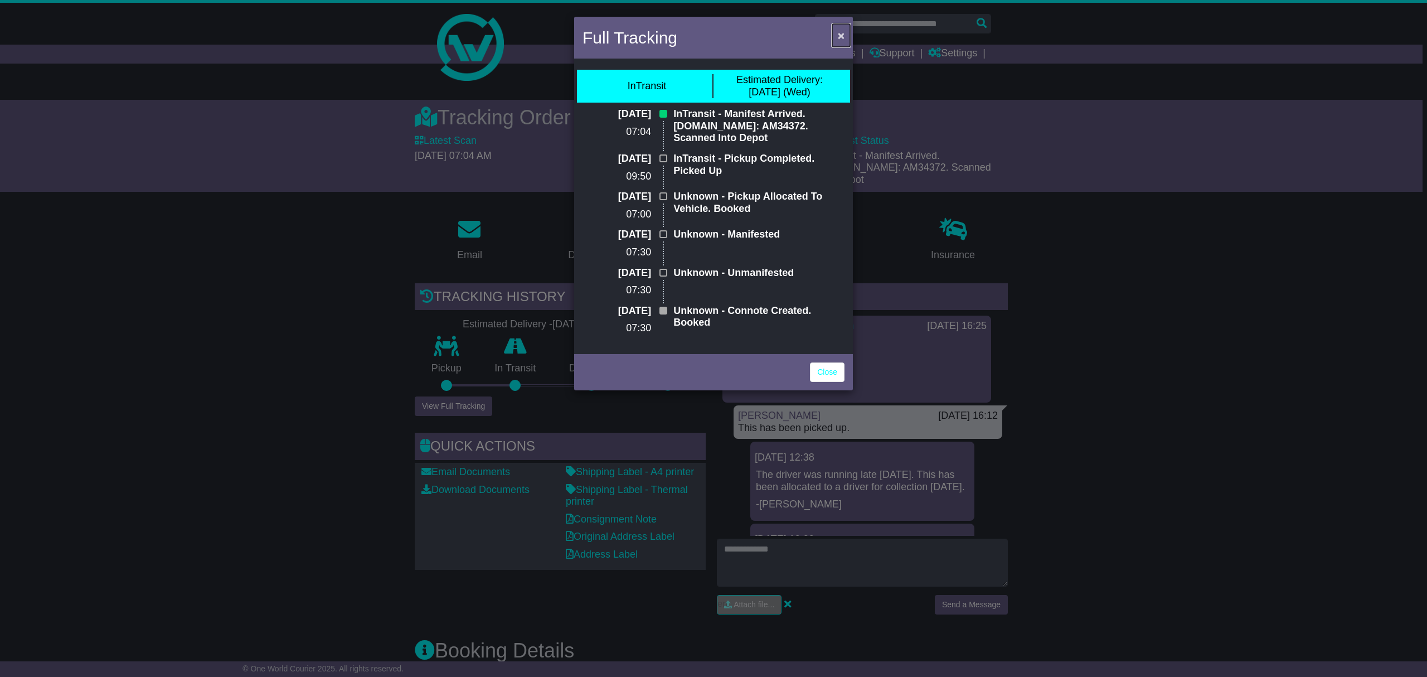
click at [839, 33] on span "×" at bounding box center [841, 35] width 7 height 13
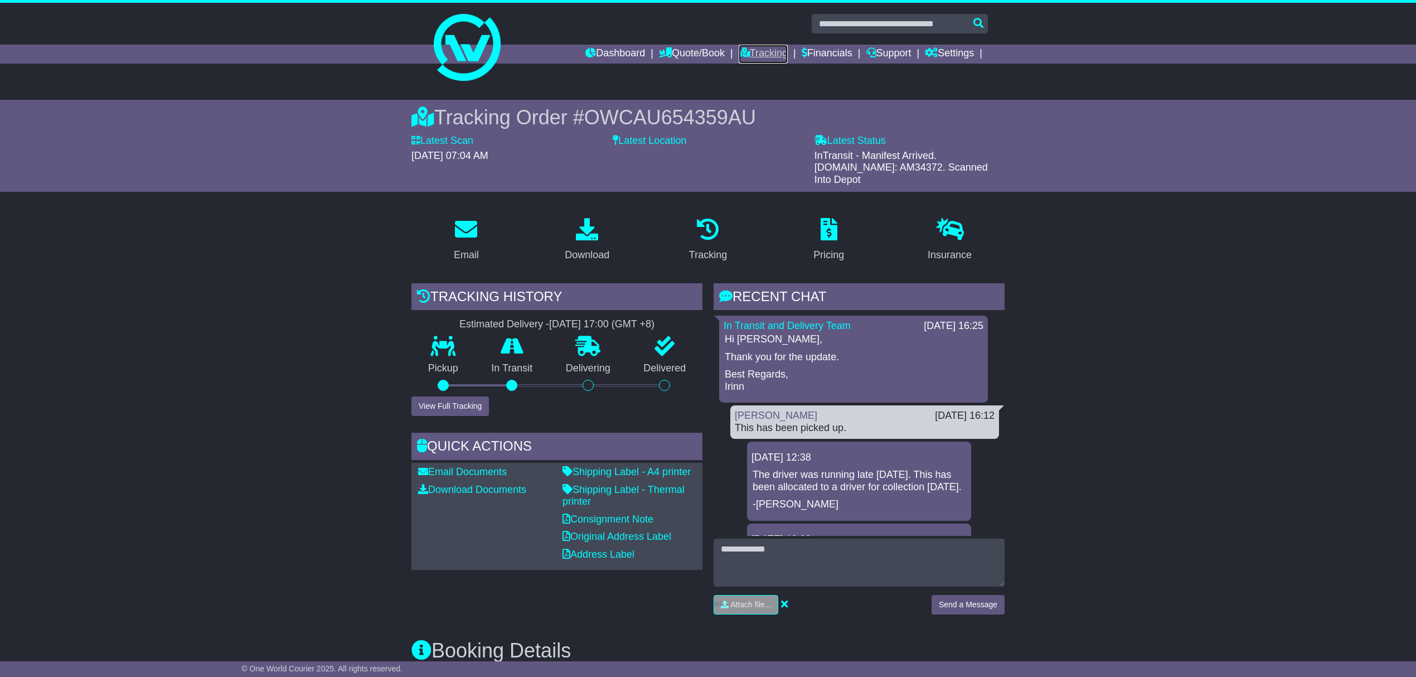
click at [763, 50] on link "Tracking" at bounding box center [762, 54] width 49 height 19
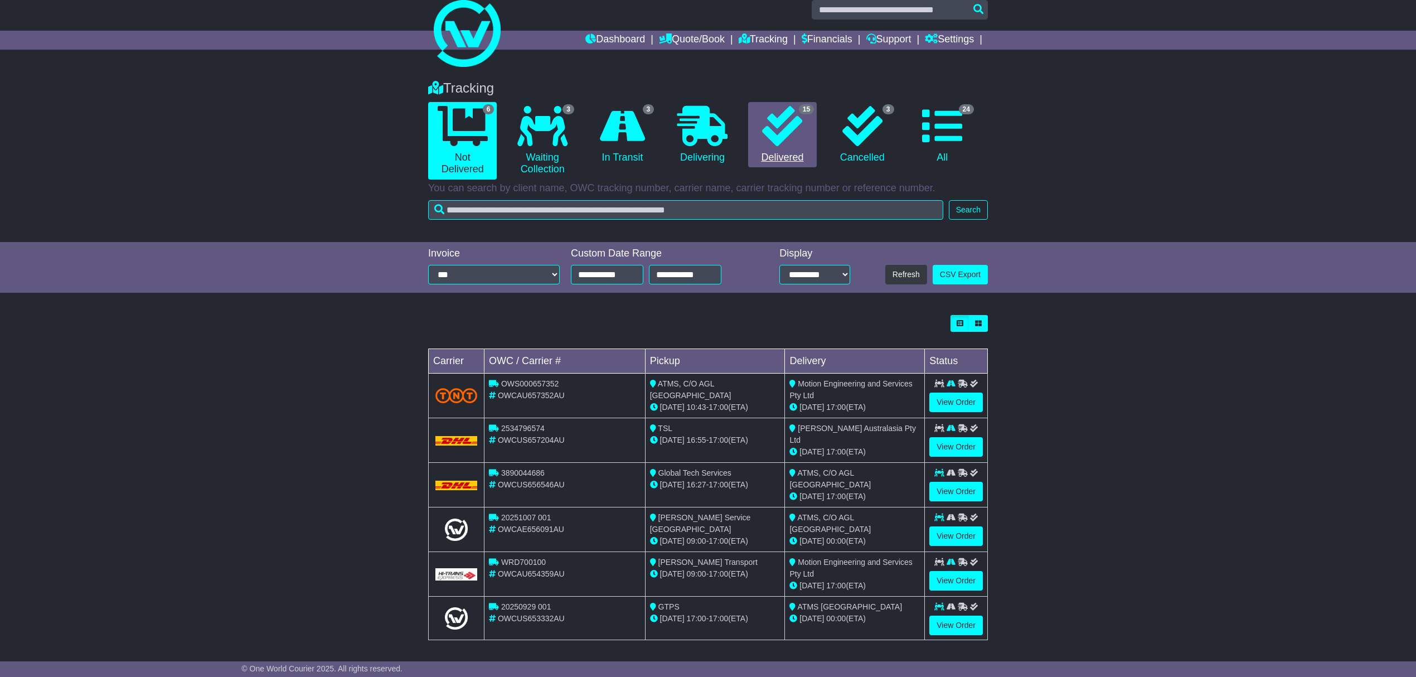
scroll to position [18, 0]
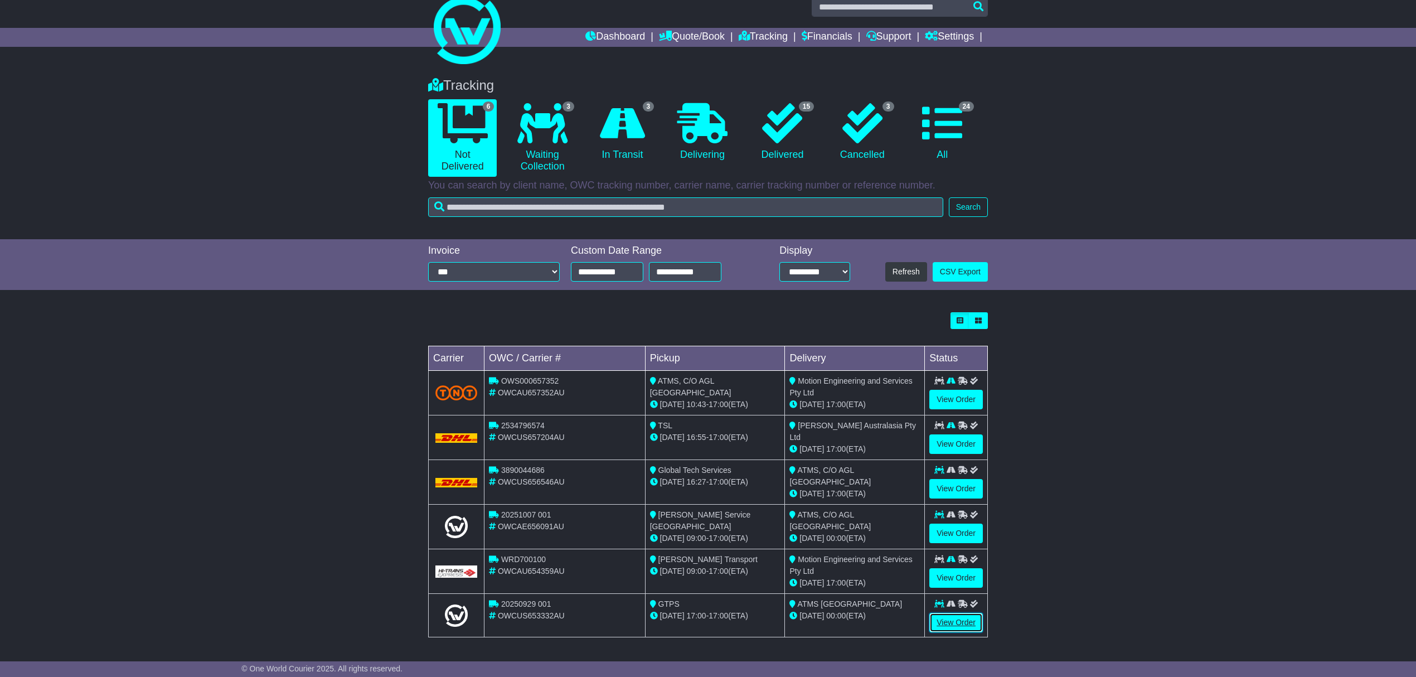
click at [952, 620] on link "View Order" at bounding box center [956, 623] width 54 height 20
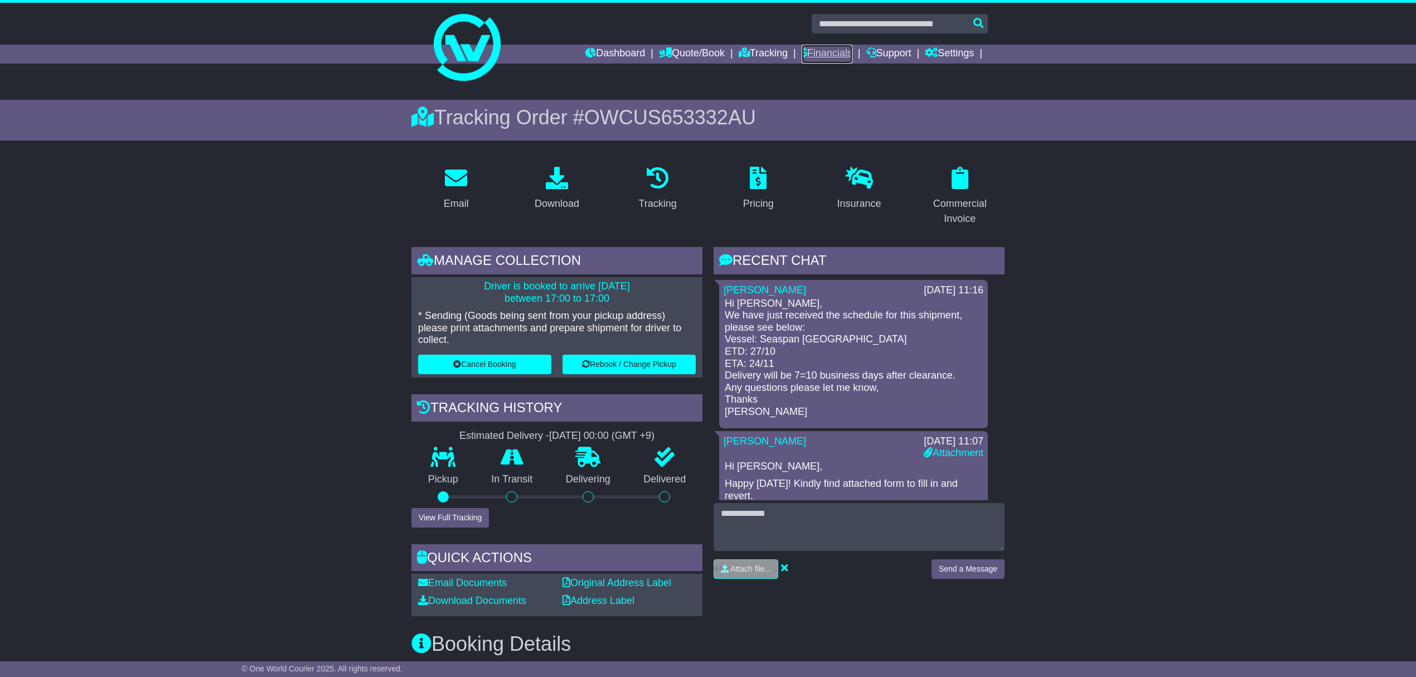
click at [827, 52] on link "Financials" at bounding box center [826, 54] width 51 height 19
